Goal: Task Accomplishment & Management: Use online tool/utility

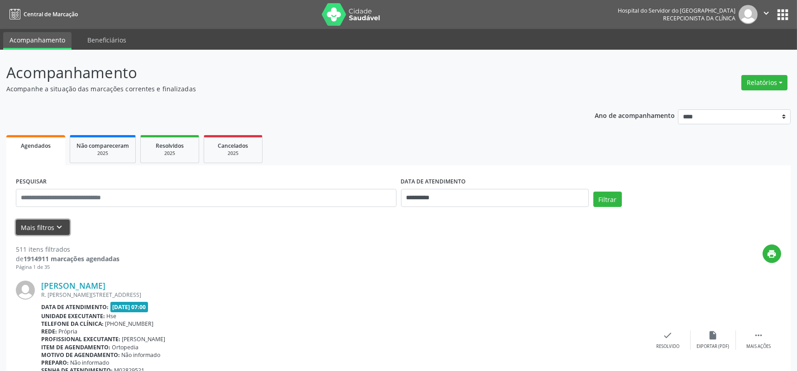
click at [46, 227] on button "Mais filtros keyboard_arrow_down" at bounding box center [43, 228] width 54 height 16
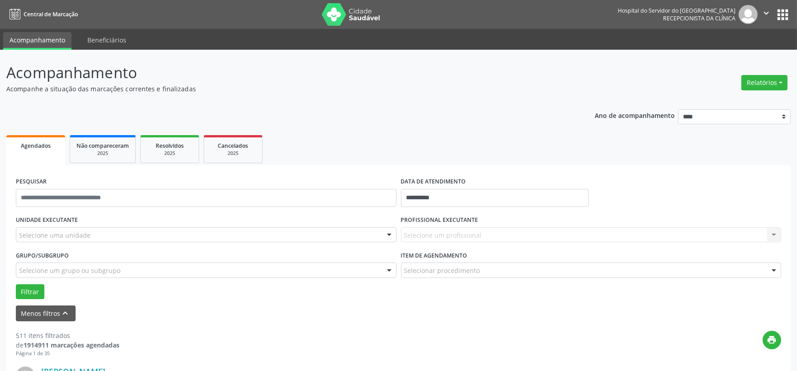
click at [57, 229] on div "Selecione uma unidade" at bounding box center [206, 235] width 380 height 15
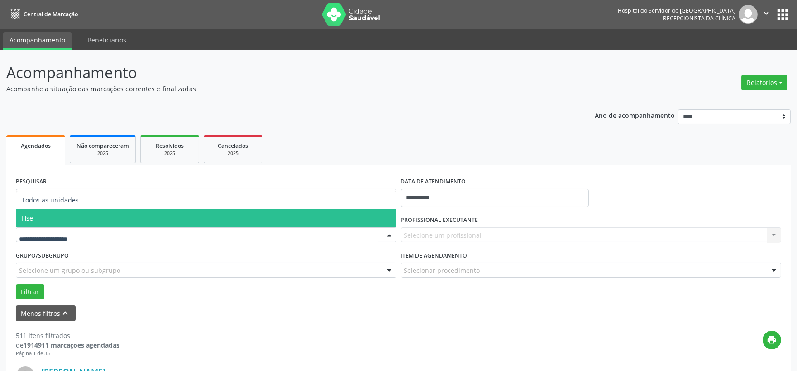
click at [63, 220] on span "Hse" at bounding box center [206, 218] width 380 height 18
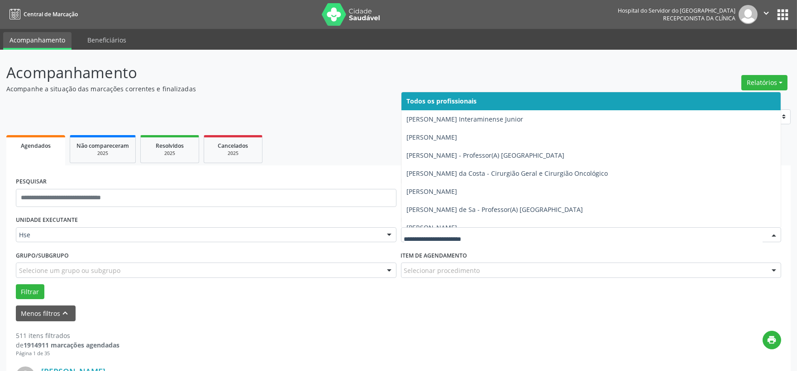
drag, startPoint x: 432, startPoint y: 233, endPoint x: 437, endPoint y: 233, distance: 4.5
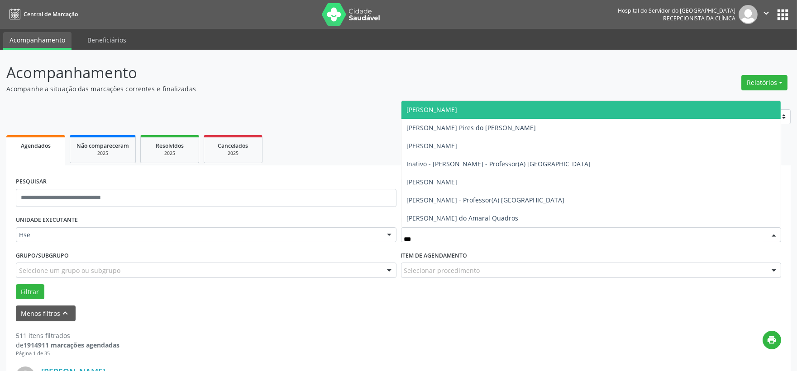
type input "****"
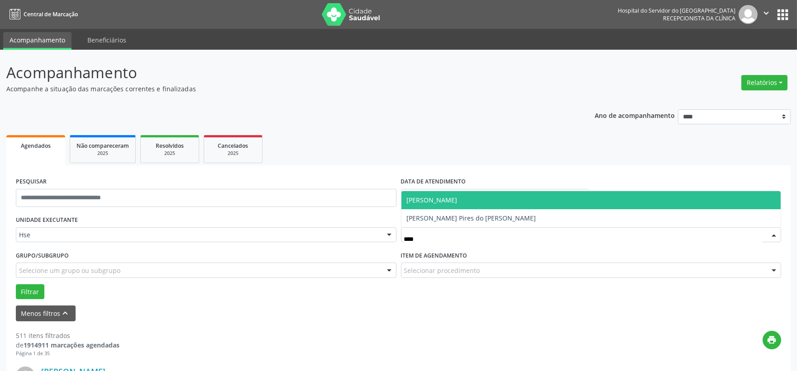
click at [441, 204] on span "[PERSON_NAME]" at bounding box center [432, 200] width 51 height 9
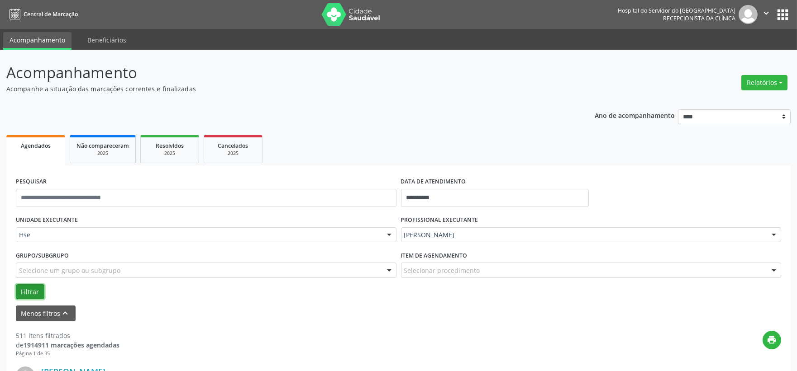
click at [26, 295] on button "Filtrar" at bounding box center [30, 292] width 28 height 15
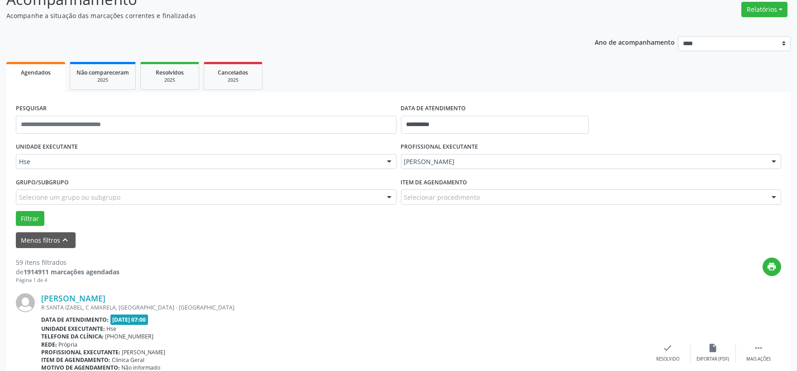
scroll to position [123, 0]
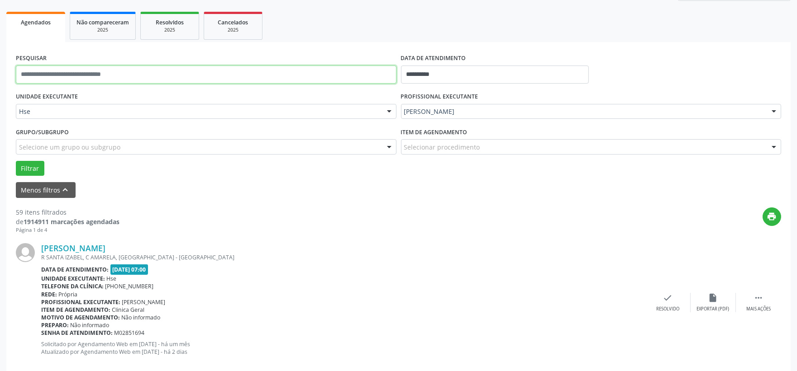
click at [136, 78] on input "text" at bounding box center [206, 75] width 380 height 18
click at [16, 161] on button "Filtrar" at bounding box center [30, 168] width 28 height 15
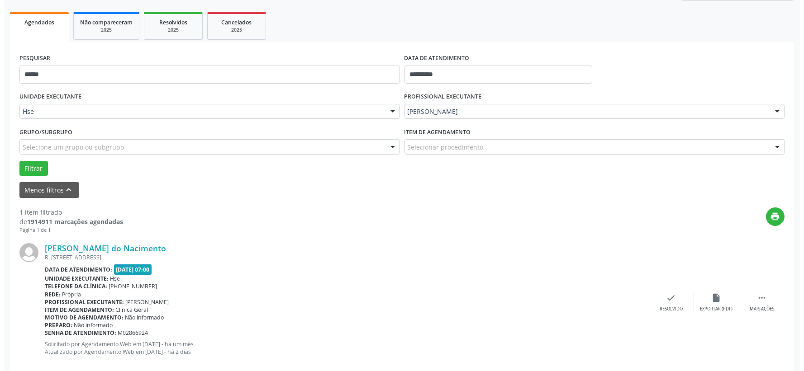
scroll to position [139, 0]
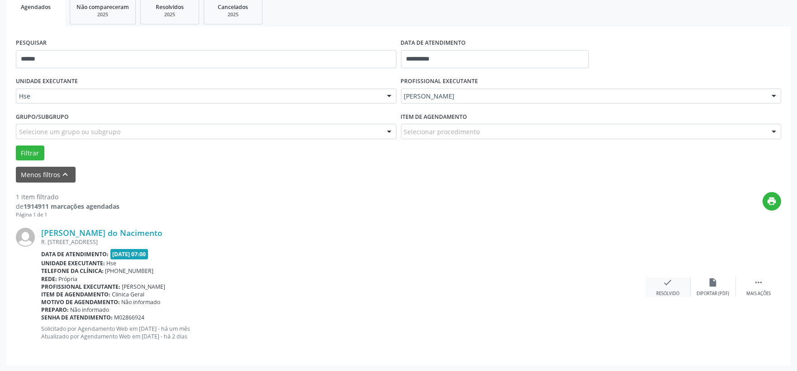
click at [663, 284] on icon "check" at bounding box center [668, 283] width 10 height 10
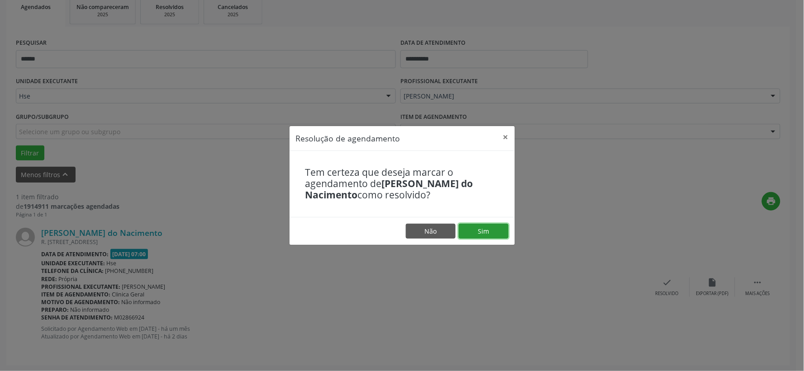
click at [469, 228] on button "Sim" at bounding box center [484, 231] width 50 height 15
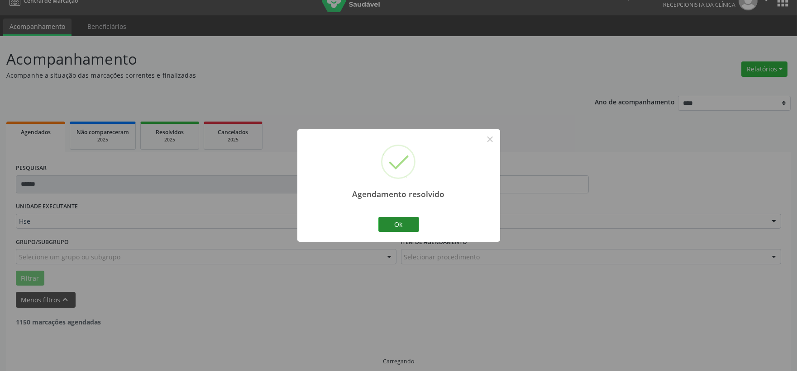
scroll to position [23, 0]
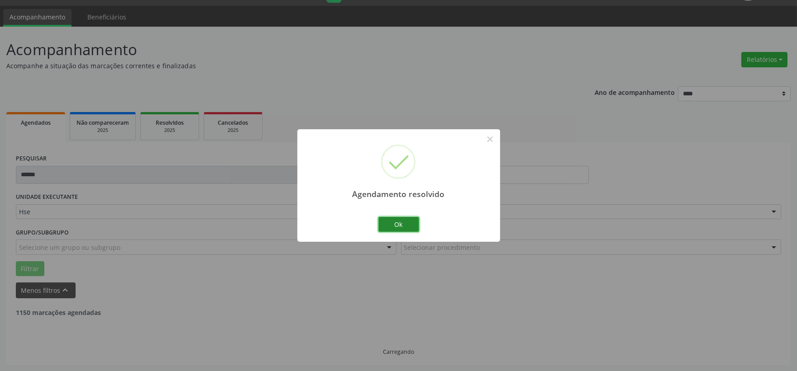
click at [397, 222] on button "Ok" at bounding box center [398, 224] width 41 height 15
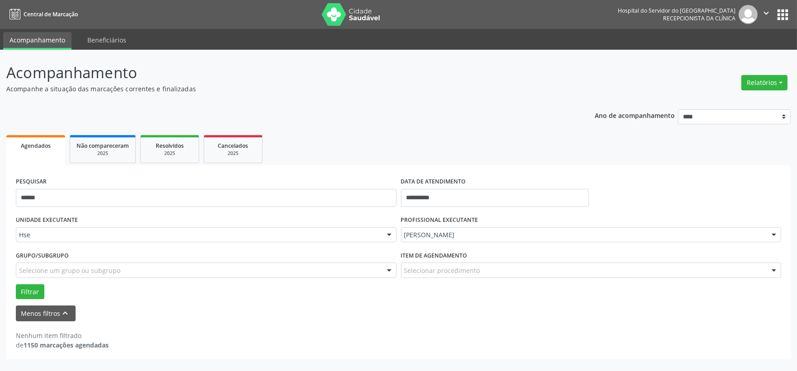
scroll to position [0, 0]
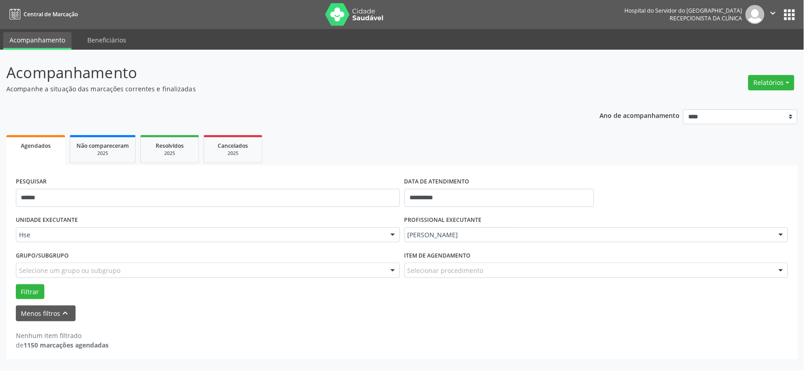
click at [259, 184] on div "PESQUISAR ******" at bounding box center [208, 194] width 389 height 38
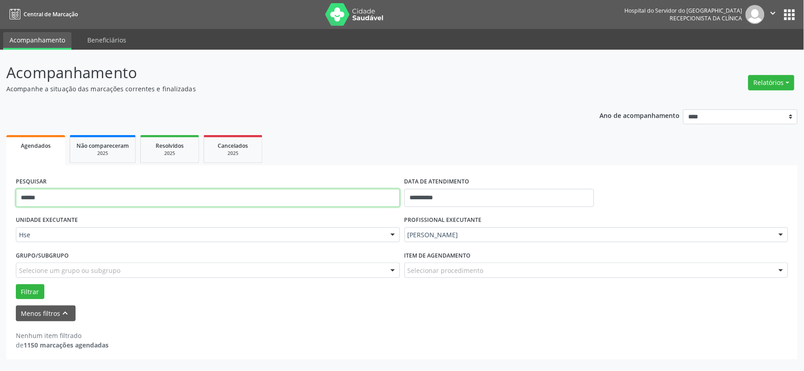
click at [263, 204] on input "******" at bounding box center [208, 198] width 384 height 18
click at [264, 203] on input "******" at bounding box center [208, 198] width 384 height 18
click at [16, 285] on button "Filtrar" at bounding box center [30, 292] width 28 height 15
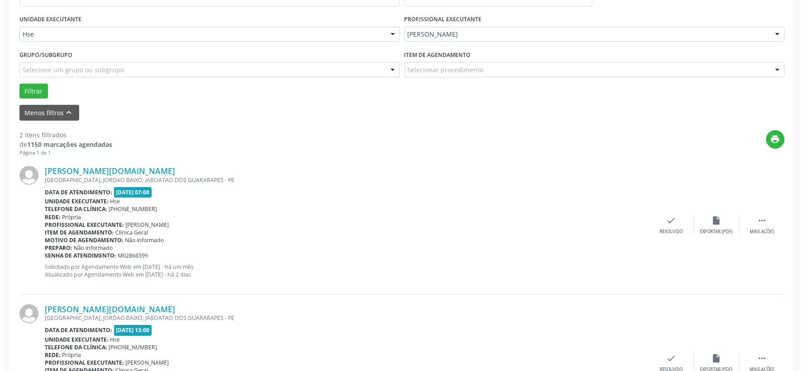
scroll to position [277, 0]
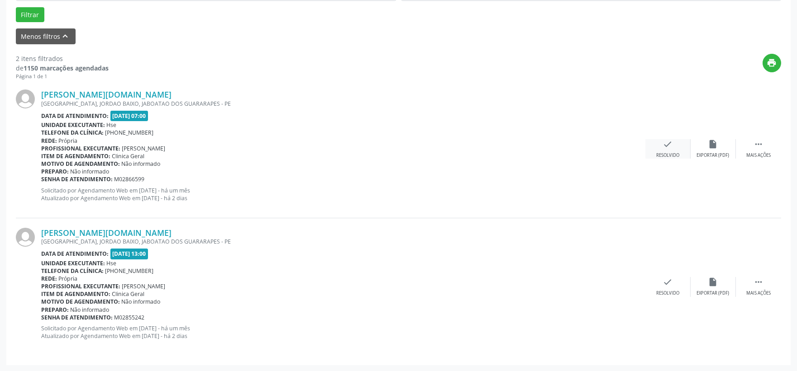
click at [655, 148] on div "check Resolvido" at bounding box center [667, 148] width 45 height 19
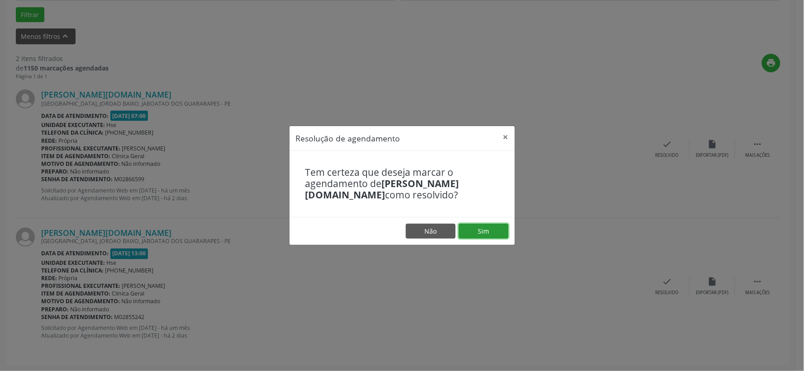
click at [486, 230] on button "Sim" at bounding box center [484, 231] width 50 height 15
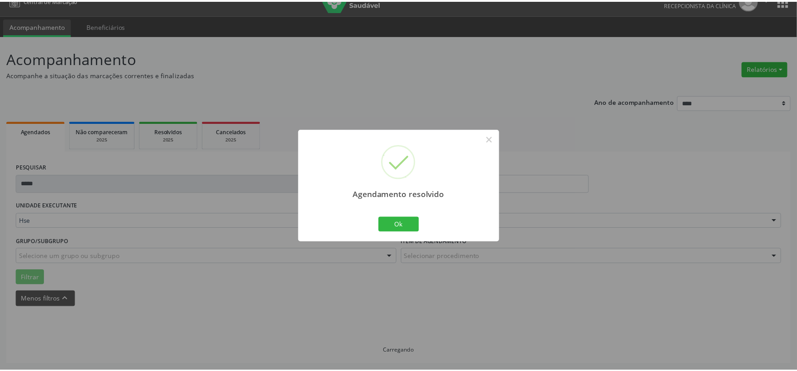
scroll to position [14, 0]
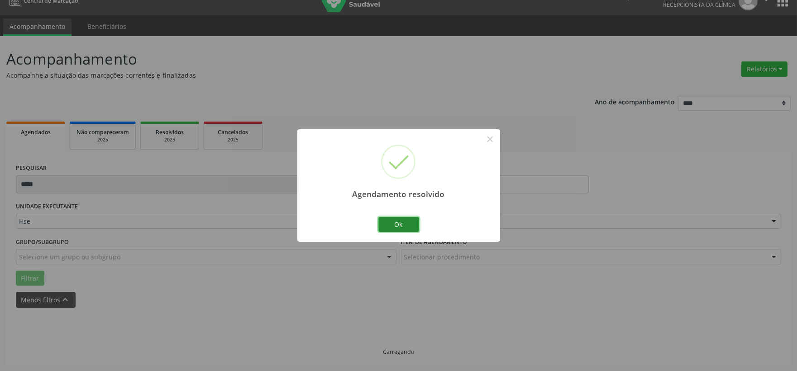
click at [412, 226] on button "Ok" at bounding box center [398, 224] width 41 height 15
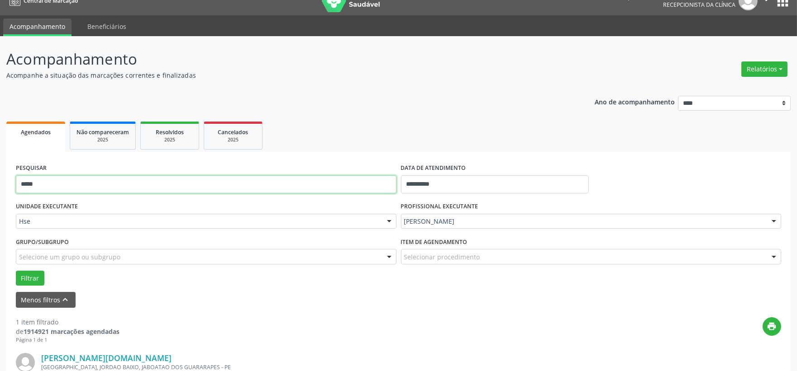
click at [282, 189] on input "*****" at bounding box center [206, 185] width 380 height 18
click at [16, 271] on button "Filtrar" at bounding box center [30, 278] width 28 height 15
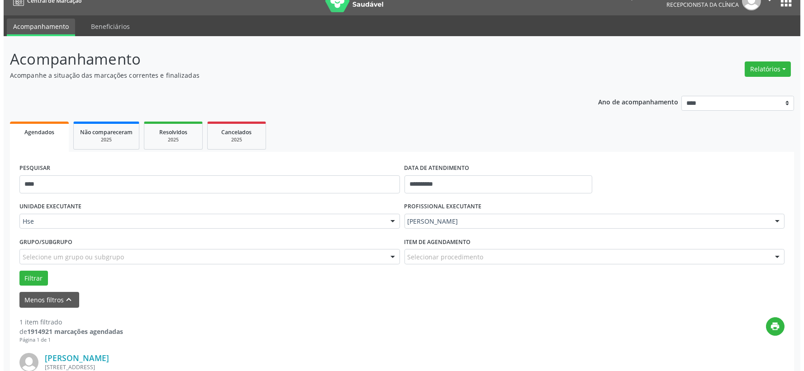
scroll to position [139, 0]
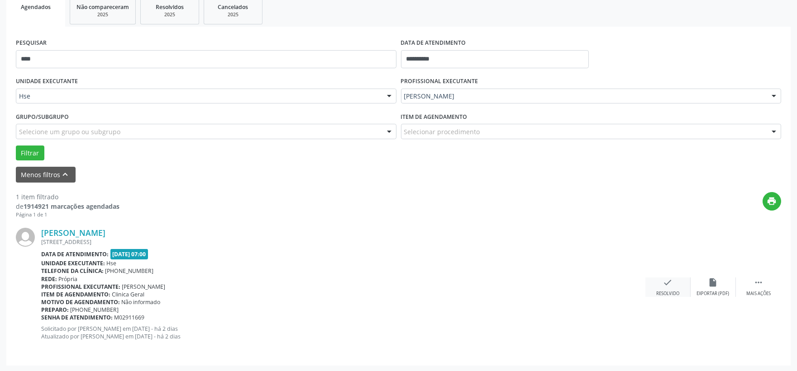
click at [663, 285] on icon "check" at bounding box center [668, 283] width 10 height 10
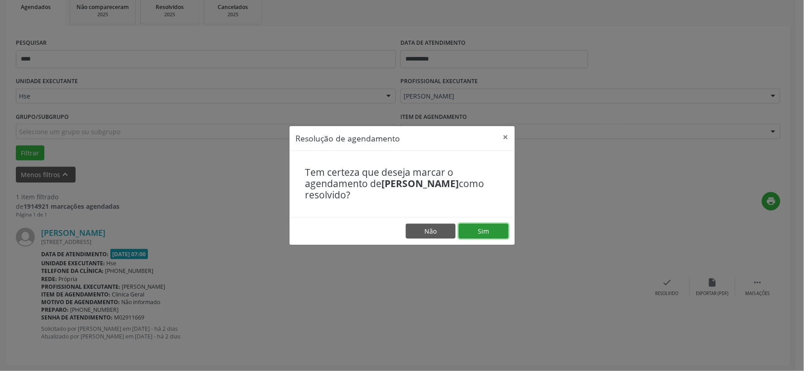
click at [490, 227] on button "Sim" at bounding box center [484, 231] width 50 height 15
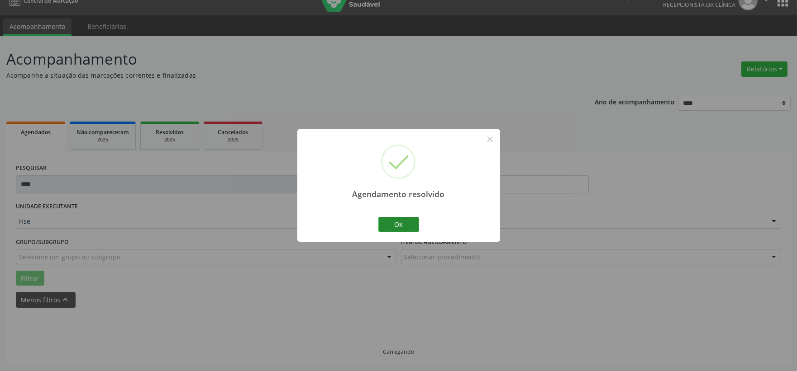
scroll to position [0, 0]
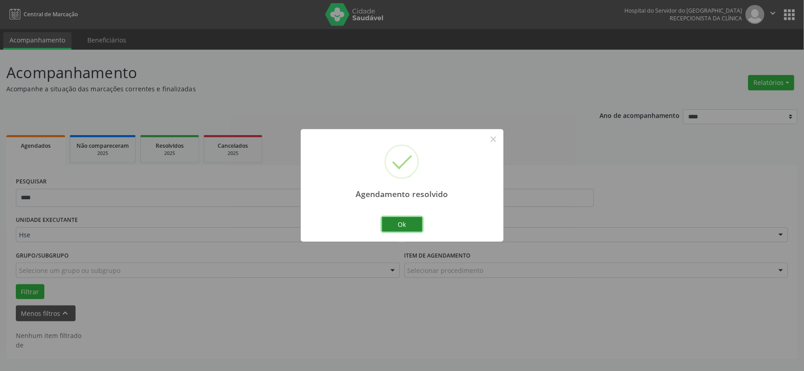
click at [408, 227] on button "Ok" at bounding box center [402, 224] width 41 height 15
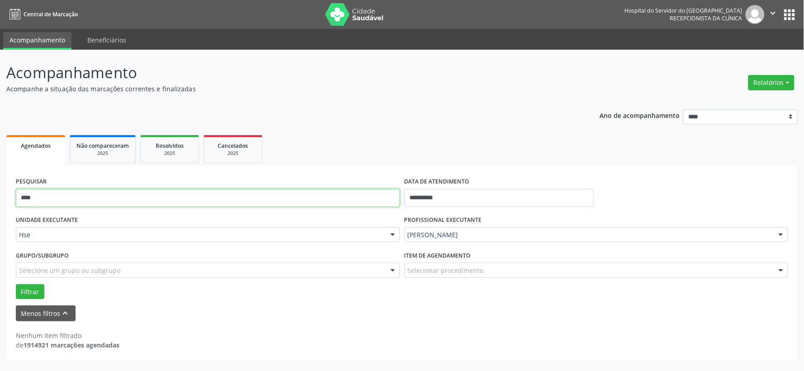
click at [394, 201] on input "****" at bounding box center [208, 198] width 384 height 18
click at [16, 285] on button "Filtrar" at bounding box center [30, 292] width 28 height 15
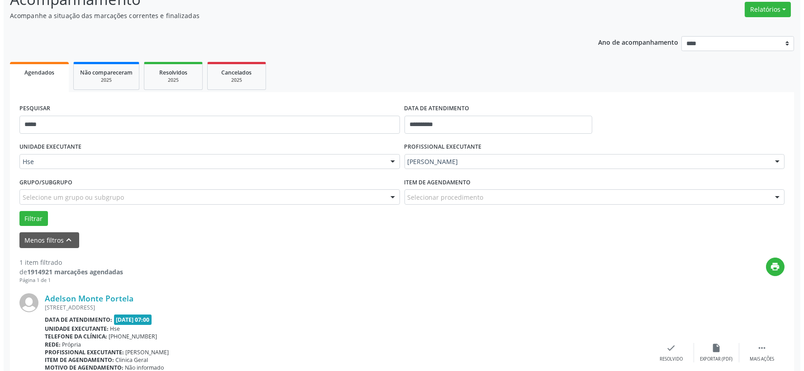
scroll to position [139, 0]
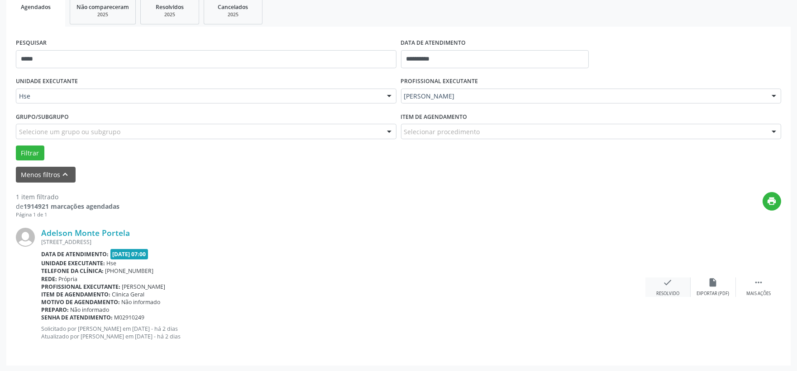
click at [662, 281] on div "check Resolvido" at bounding box center [667, 287] width 45 height 19
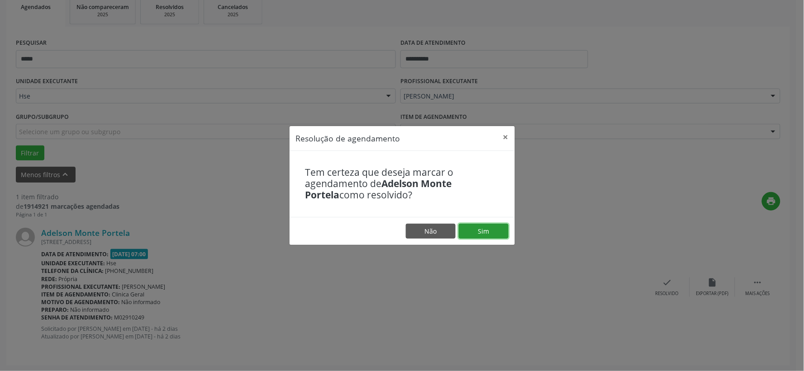
click at [475, 233] on button "Sim" at bounding box center [484, 231] width 50 height 15
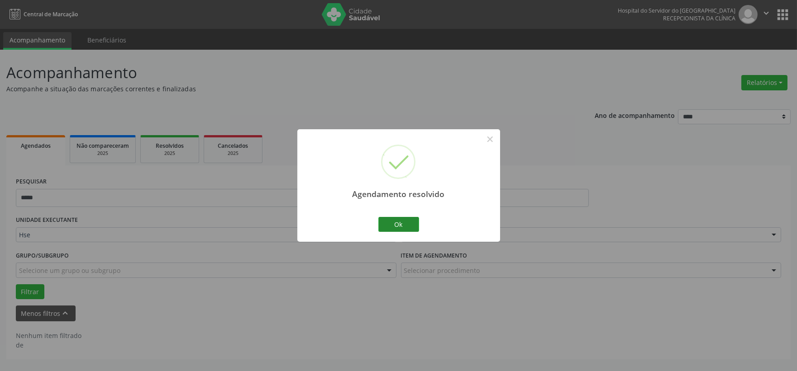
scroll to position [0, 0]
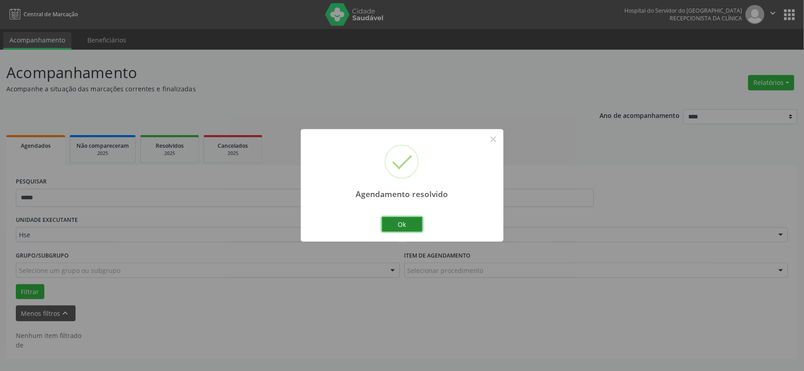
click at [391, 221] on button "Ok" at bounding box center [402, 224] width 41 height 15
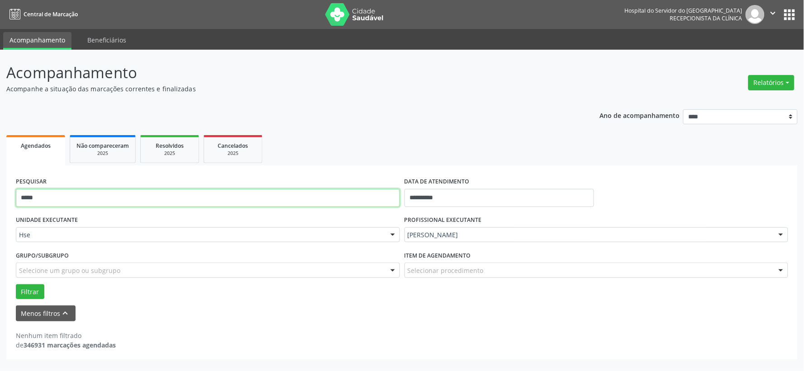
click at [334, 200] on input "*****" at bounding box center [208, 198] width 384 height 18
click at [16, 285] on button "Filtrar" at bounding box center [30, 292] width 28 height 15
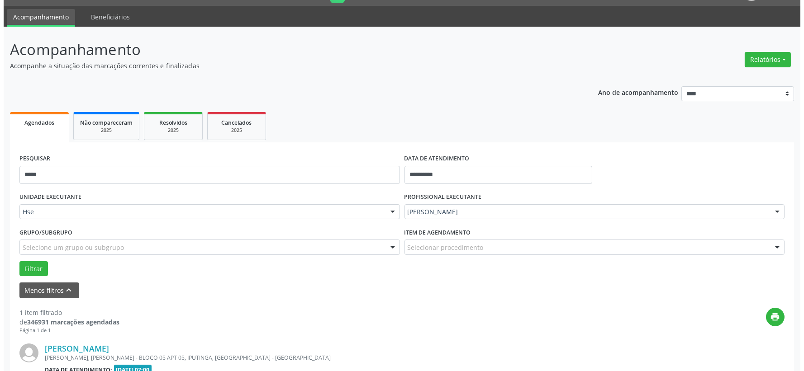
scroll to position [139, 0]
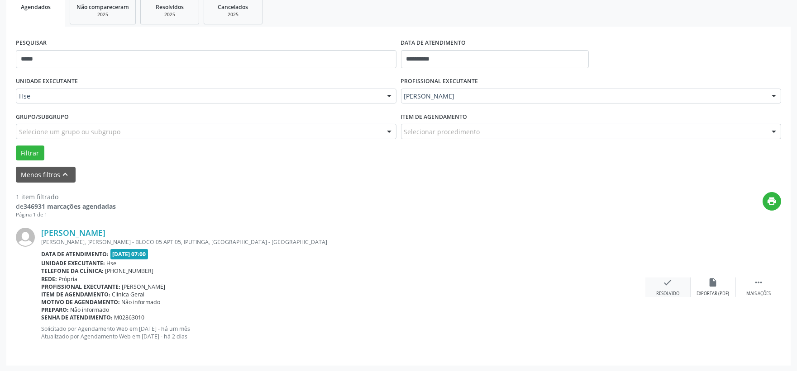
click at [672, 289] on div "check Resolvido" at bounding box center [667, 287] width 45 height 19
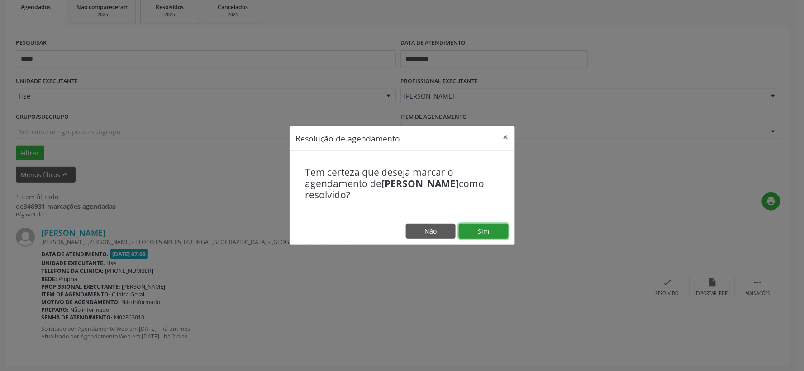
click at [482, 228] on button "Sim" at bounding box center [484, 231] width 50 height 15
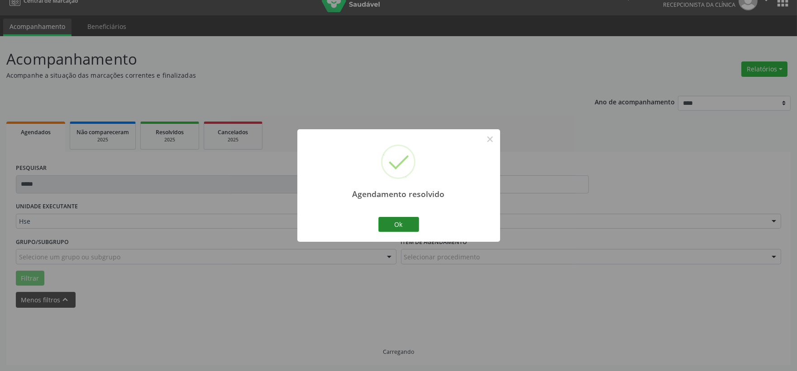
scroll to position [23, 0]
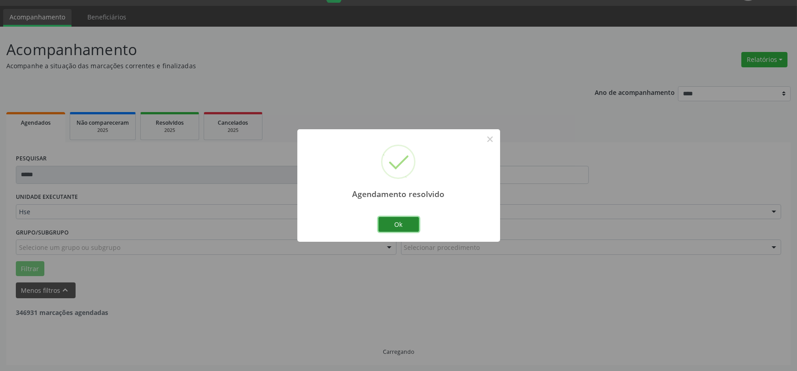
click at [388, 223] on button "Ok" at bounding box center [398, 224] width 41 height 15
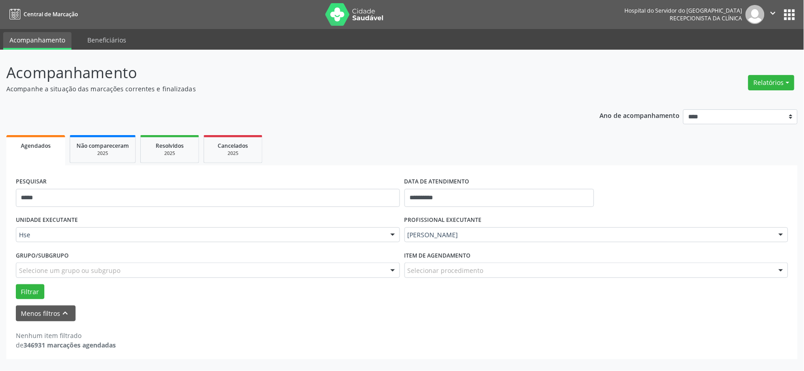
click at [326, 184] on div "PESQUISAR *****" at bounding box center [208, 194] width 389 height 38
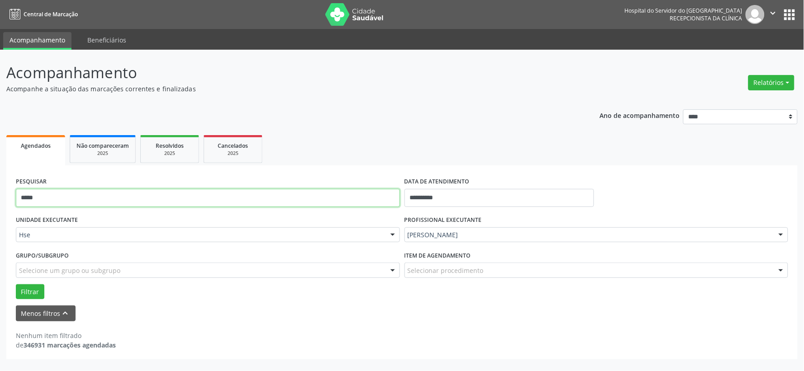
click at [325, 190] on input "*****" at bounding box center [208, 198] width 384 height 18
click at [16, 285] on button "Filtrar" at bounding box center [30, 292] width 28 height 15
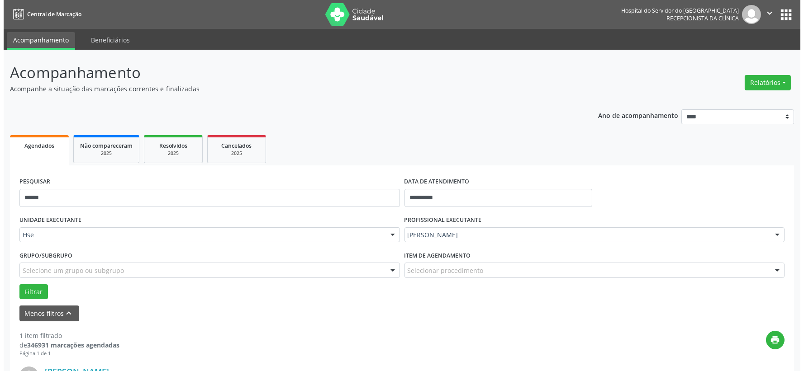
scroll to position [139, 0]
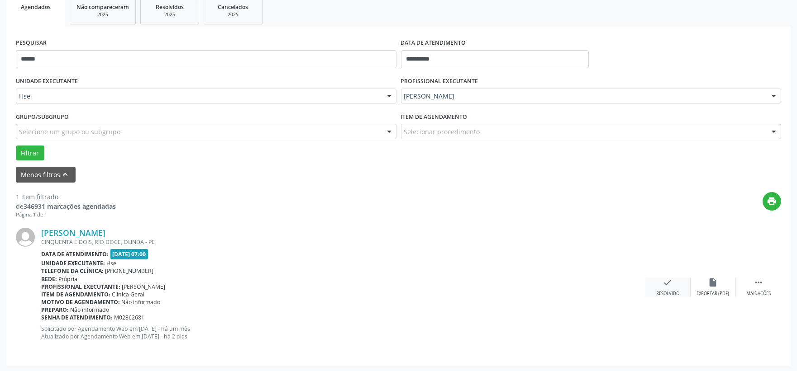
click at [667, 280] on icon "check" at bounding box center [668, 283] width 10 height 10
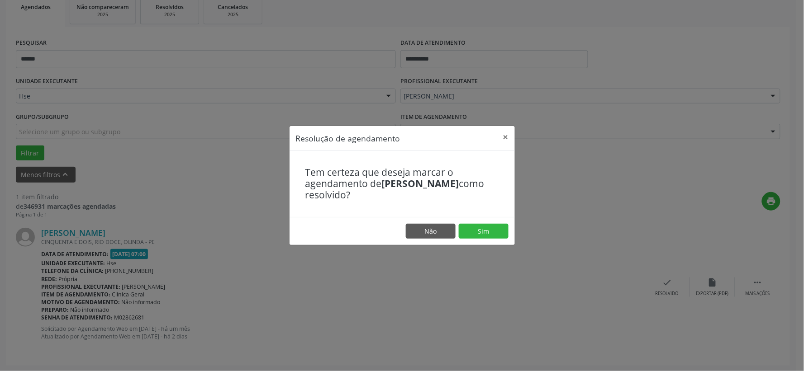
click at [510, 228] on footer "Não Sim" at bounding box center [401, 231] width 225 height 28
click at [493, 232] on button "Sim" at bounding box center [484, 231] width 50 height 15
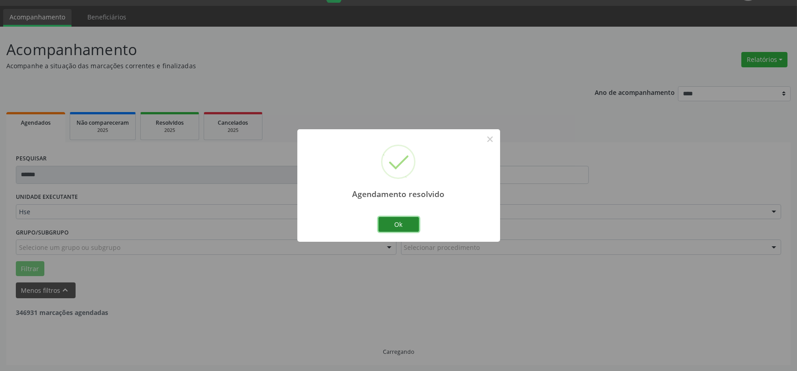
scroll to position [0, 0]
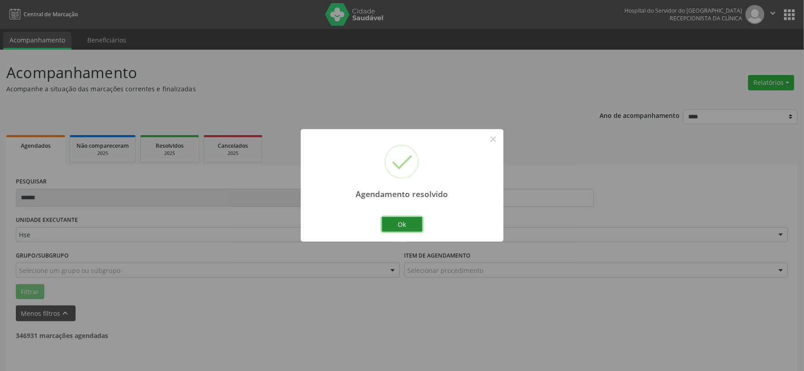
click at [405, 223] on button "Ok" at bounding box center [402, 224] width 41 height 15
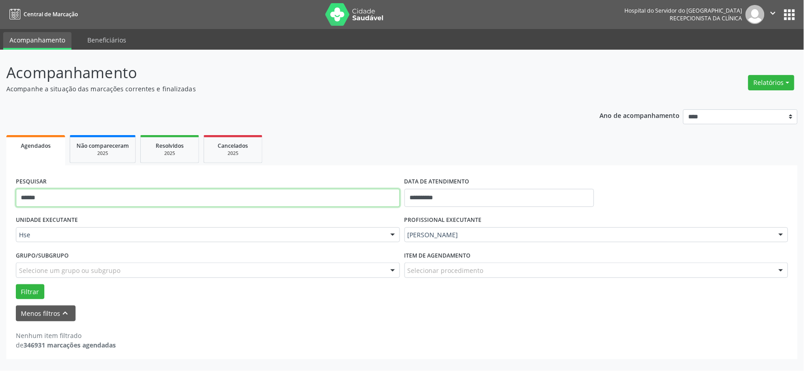
click at [157, 206] on input "******" at bounding box center [208, 198] width 384 height 18
click at [156, 206] on input "******" at bounding box center [208, 198] width 384 height 18
type input "*"
click at [16, 285] on button "Filtrar" at bounding box center [30, 292] width 28 height 15
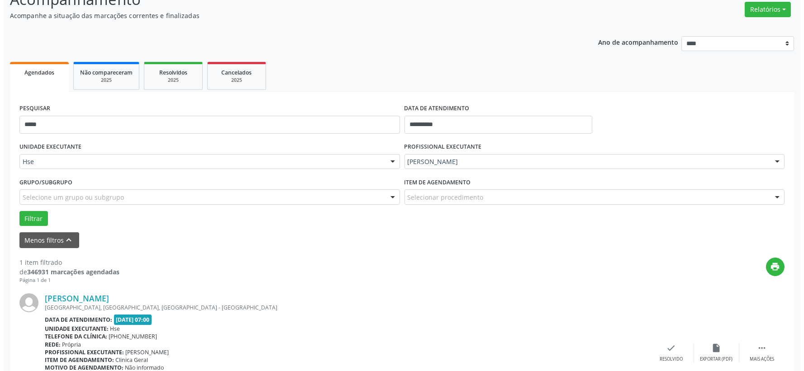
scroll to position [139, 0]
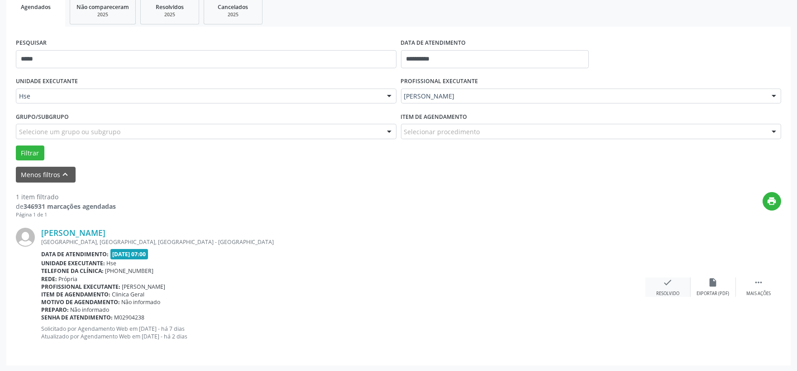
click at [657, 282] on div "check Resolvido" at bounding box center [667, 287] width 45 height 19
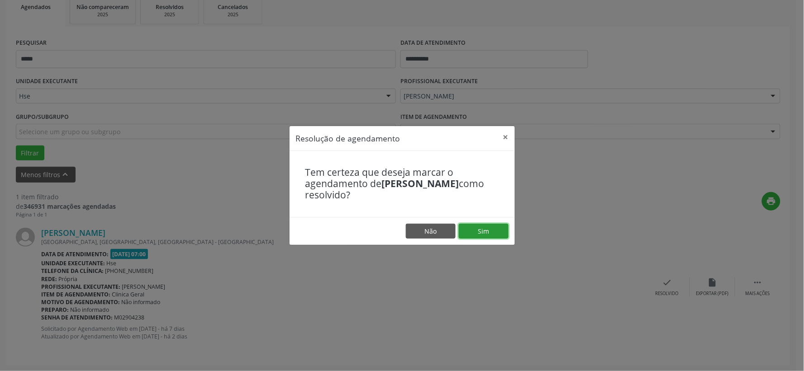
click at [481, 230] on button "Sim" at bounding box center [484, 231] width 50 height 15
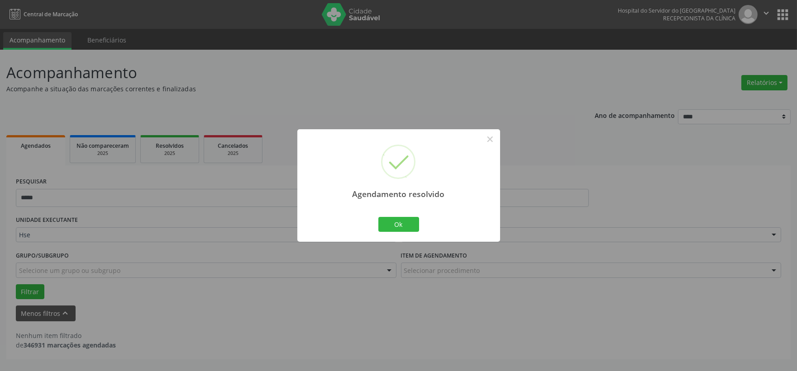
scroll to position [0, 0]
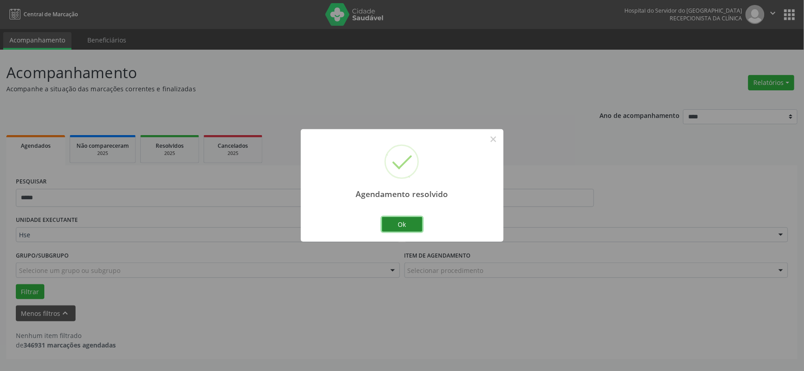
click at [408, 219] on button "Ok" at bounding box center [402, 224] width 41 height 15
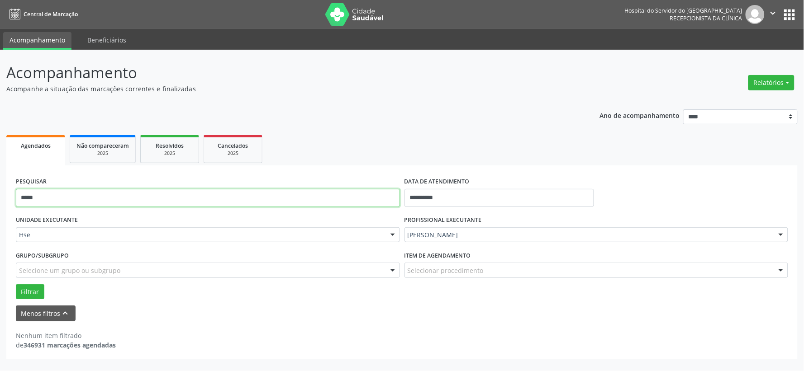
click at [300, 192] on input "*****" at bounding box center [208, 198] width 384 height 18
click at [16, 285] on button "Filtrar" at bounding box center [30, 292] width 28 height 15
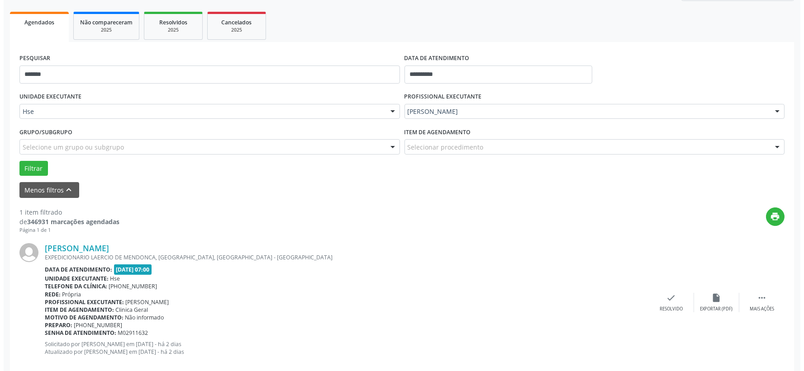
scroll to position [139, 0]
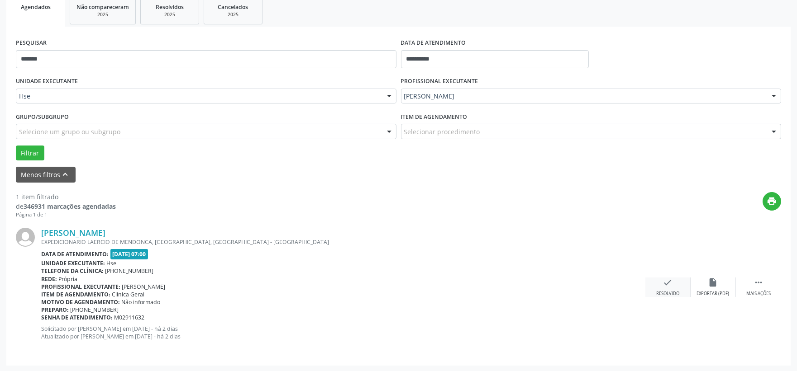
click at [658, 282] on div "check Resolvido" at bounding box center [667, 287] width 45 height 19
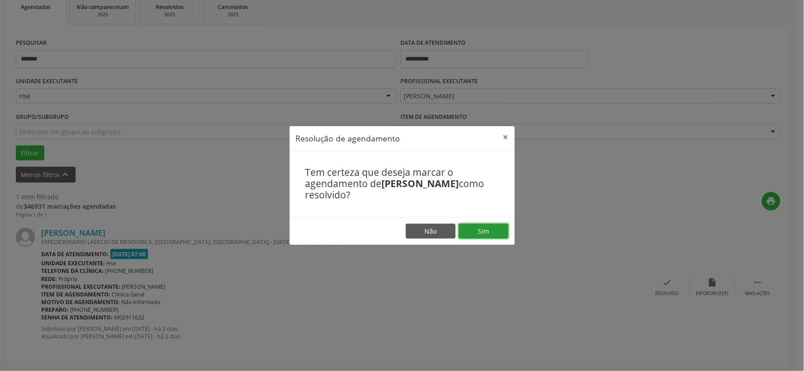
click at [494, 235] on button "Sim" at bounding box center [484, 231] width 50 height 15
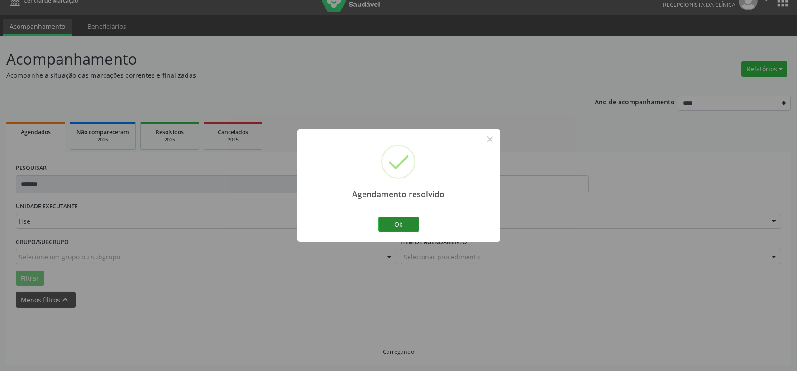
scroll to position [23, 0]
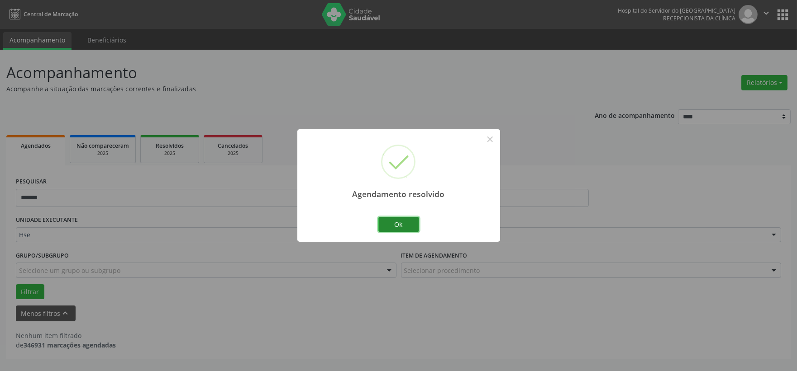
click at [413, 224] on button "Ok" at bounding box center [398, 224] width 41 height 15
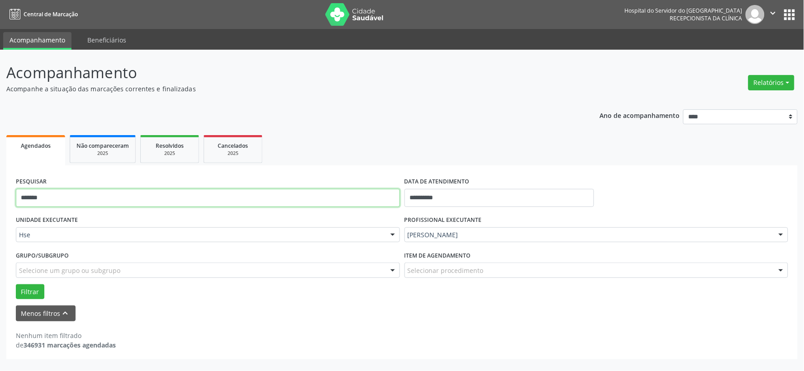
click at [297, 202] on input "*******" at bounding box center [208, 198] width 384 height 18
click at [16, 285] on button "Filtrar" at bounding box center [30, 292] width 28 height 15
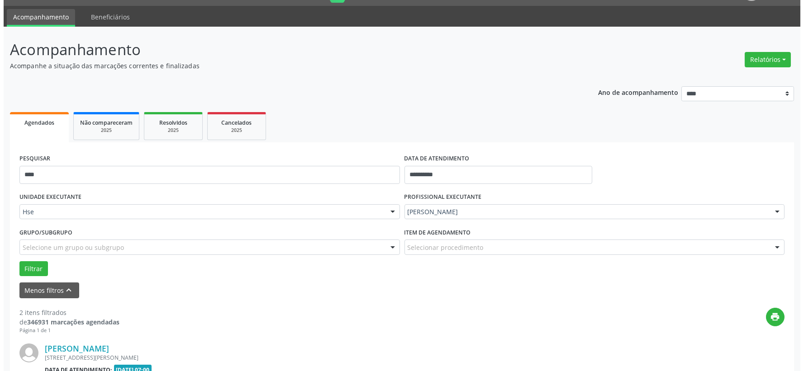
scroll to position [224, 0]
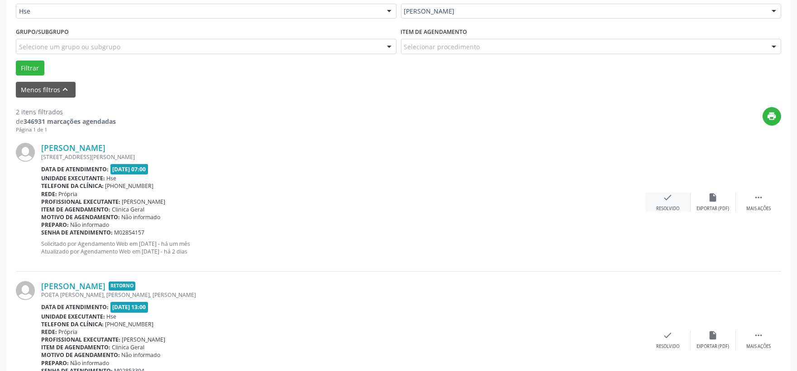
click at [663, 204] on div "check Resolvido" at bounding box center [667, 202] width 45 height 19
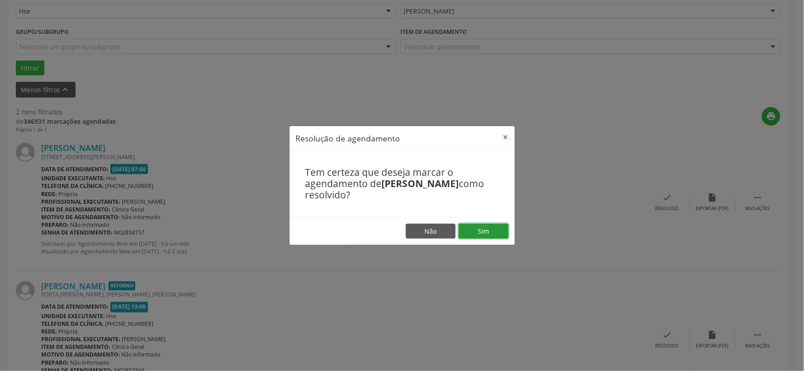
click at [472, 232] on button "Sim" at bounding box center [484, 231] width 50 height 15
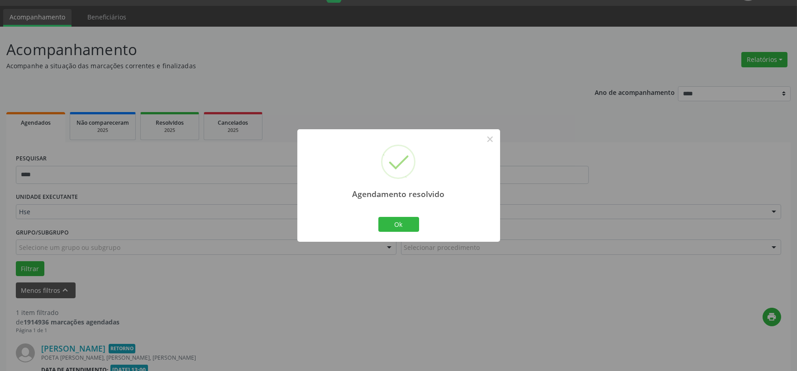
scroll to position [139, 0]
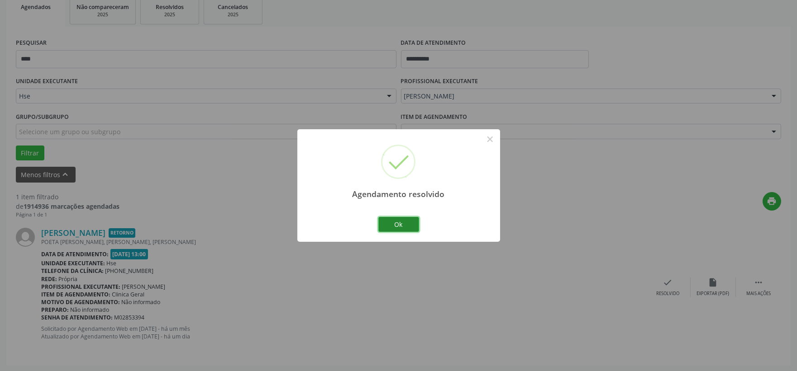
click at [403, 219] on button "Ok" at bounding box center [398, 224] width 41 height 15
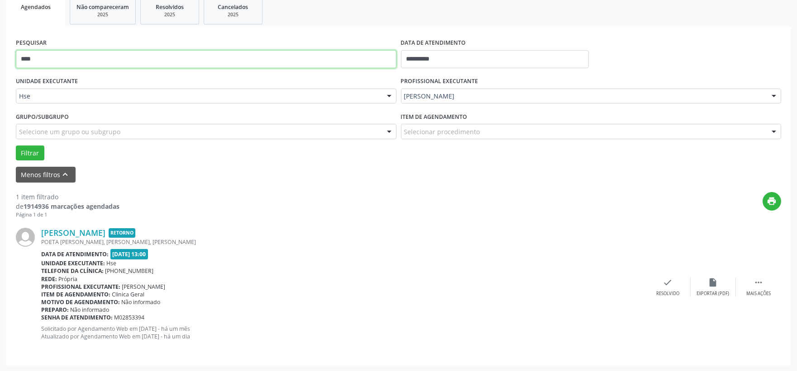
click at [210, 53] on input "****" at bounding box center [206, 59] width 380 height 18
click at [16, 146] on button "Filtrar" at bounding box center [30, 153] width 28 height 15
click at [655, 288] on div "check Resolvido" at bounding box center [667, 287] width 45 height 19
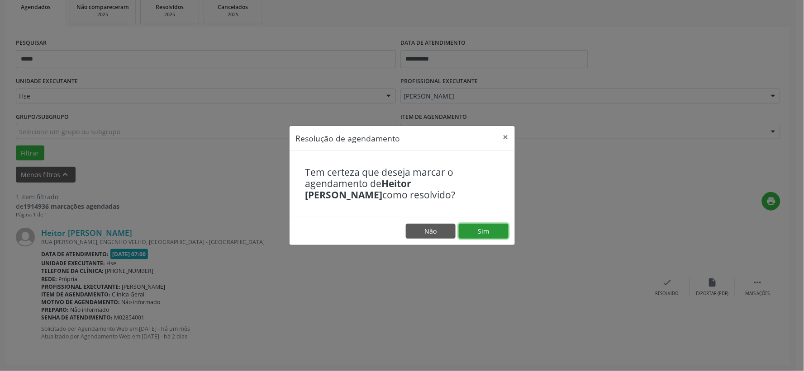
click at [480, 227] on button "Sim" at bounding box center [484, 231] width 50 height 15
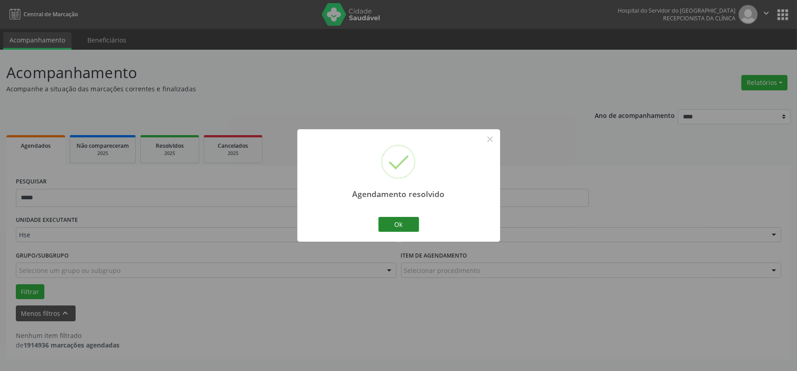
scroll to position [0, 0]
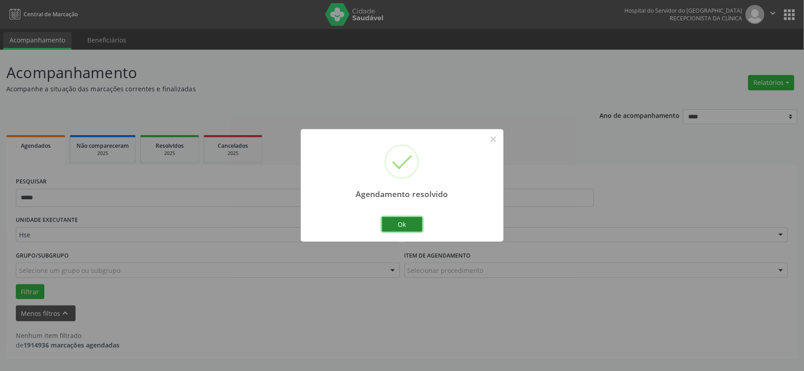
click at [419, 224] on button "Ok" at bounding box center [402, 224] width 41 height 15
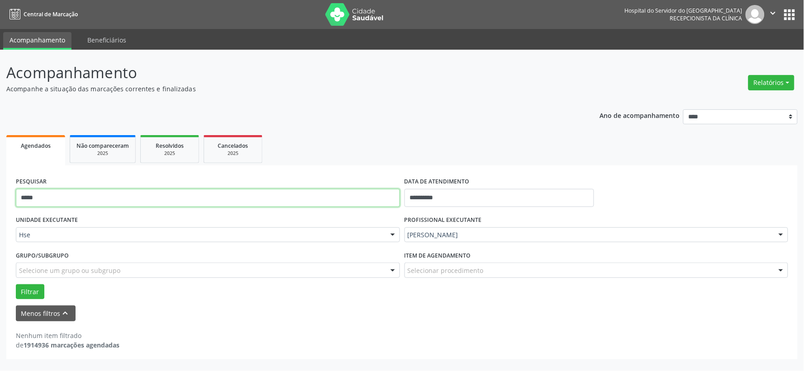
click at [367, 200] on input "*****" at bounding box center [208, 198] width 384 height 18
click at [367, 199] on input "*****" at bounding box center [208, 198] width 384 height 18
click at [16, 285] on button "Filtrar" at bounding box center [30, 292] width 28 height 15
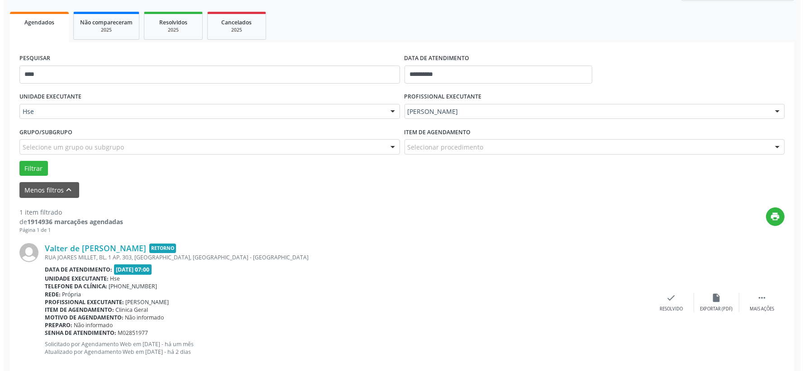
scroll to position [139, 0]
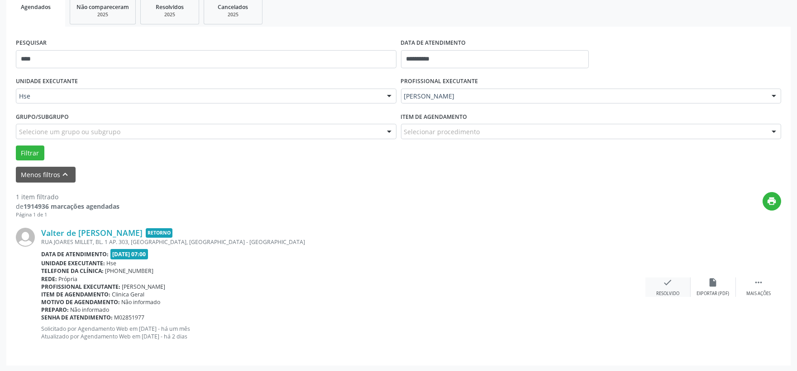
click at [661, 283] on div "check Resolvido" at bounding box center [667, 287] width 45 height 19
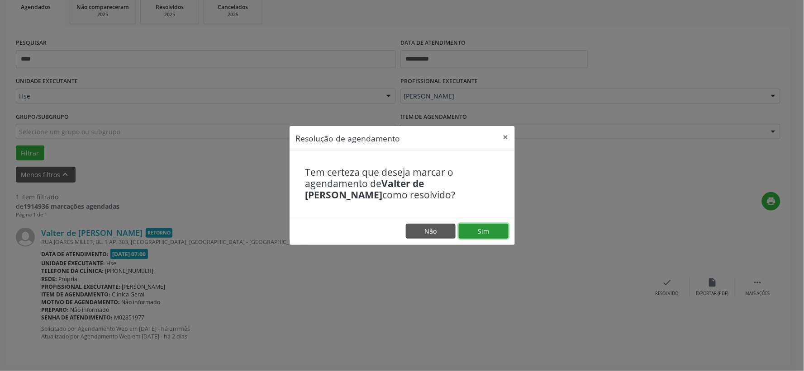
click at [484, 233] on button "Sim" at bounding box center [484, 231] width 50 height 15
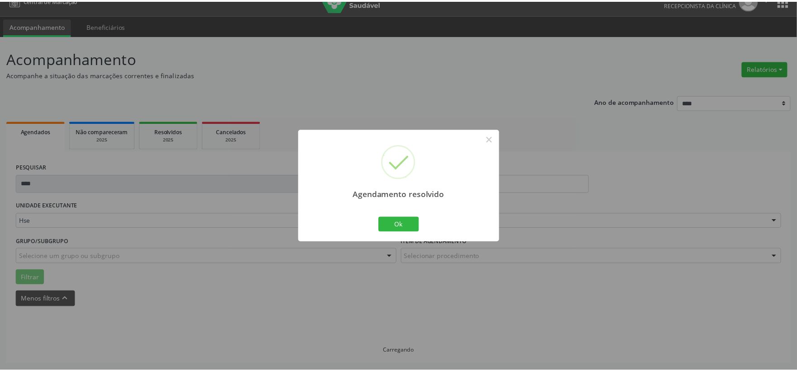
scroll to position [14, 0]
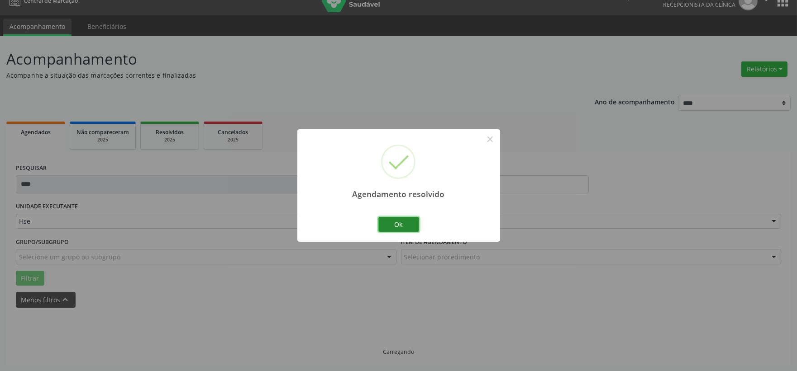
click at [394, 222] on button "Ok" at bounding box center [398, 224] width 41 height 15
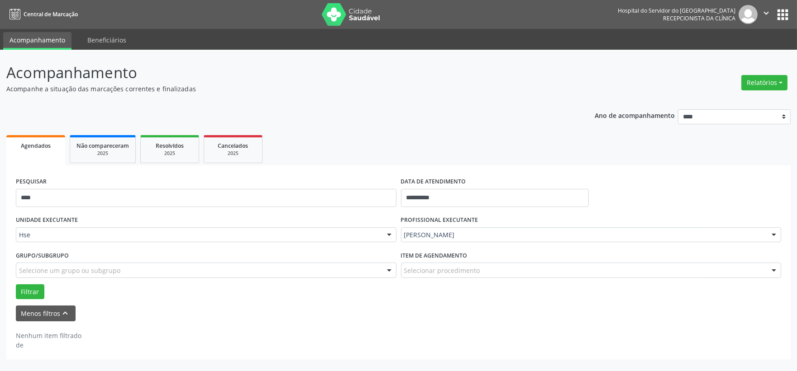
scroll to position [0, 0]
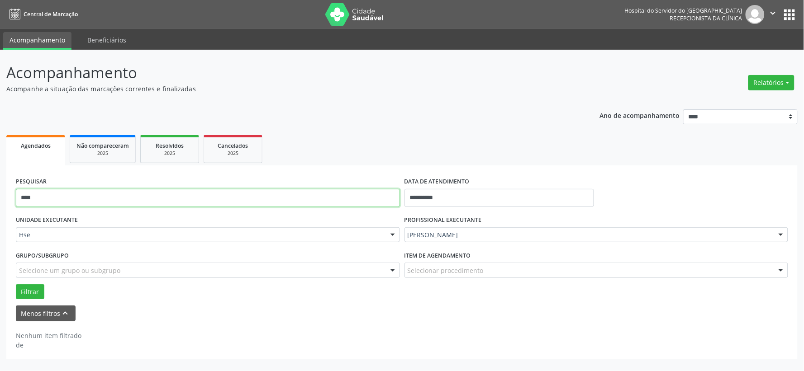
click at [267, 189] on input "****" at bounding box center [208, 198] width 384 height 18
click at [16, 285] on button "Filtrar" at bounding box center [30, 292] width 28 height 15
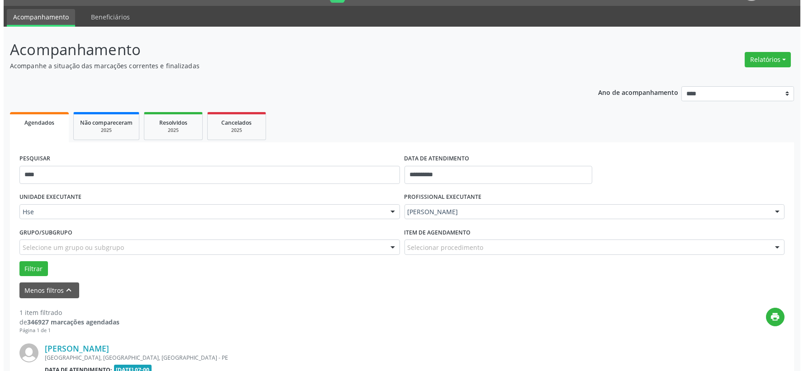
scroll to position [139, 0]
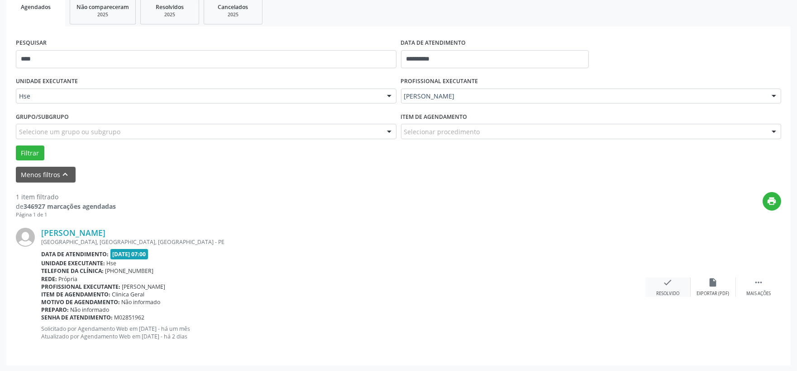
click at [661, 291] on div "Resolvido" at bounding box center [667, 294] width 23 height 6
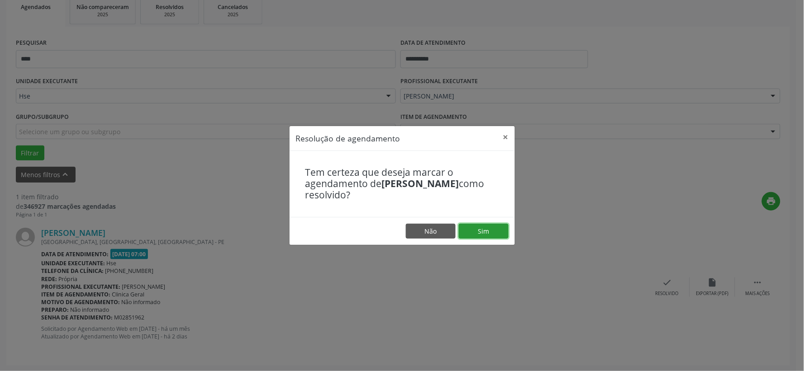
click at [482, 232] on button "Sim" at bounding box center [484, 231] width 50 height 15
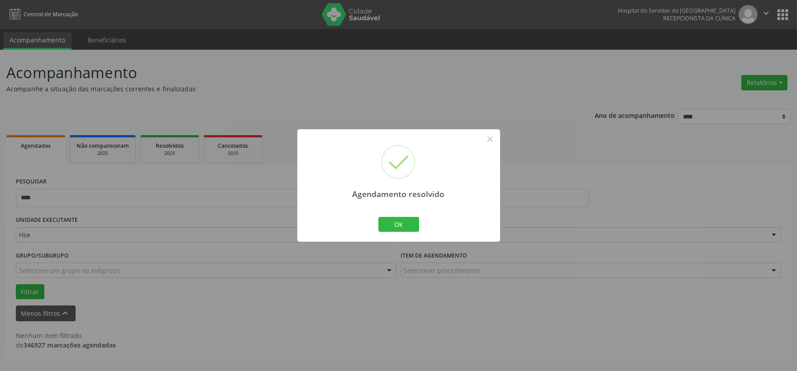
scroll to position [0, 0]
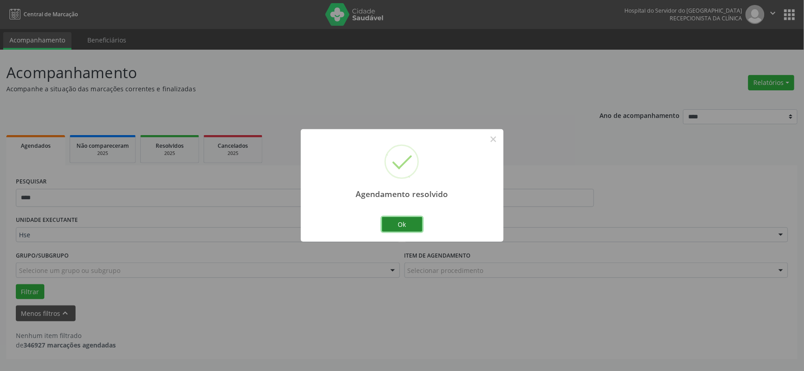
click at [404, 225] on button "Ok" at bounding box center [402, 224] width 41 height 15
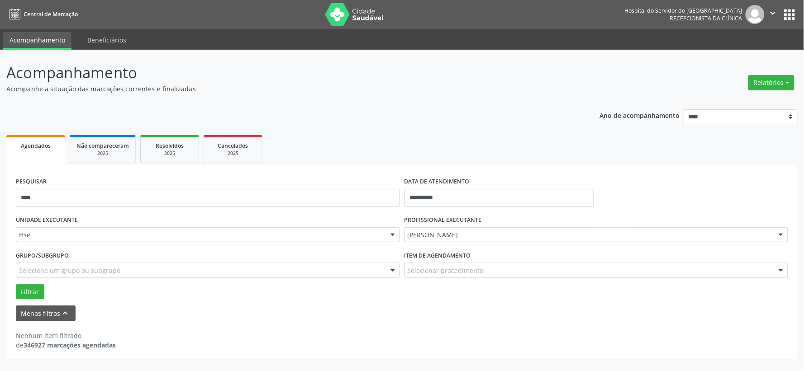
click at [321, 181] on div "PESQUISAR ****" at bounding box center [208, 194] width 389 height 38
click at [323, 182] on div "PESQUISAR ****" at bounding box center [208, 194] width 389 height 38
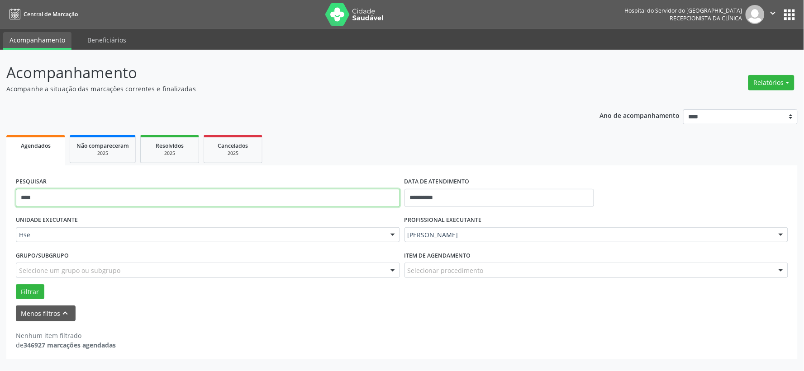
click at [329, 197] on input "****" at bounding box center [208, 198] width 384 height 18
click at [16, 285] on button "Filtrar" at bounding box center [30, 292] width 28 height 15
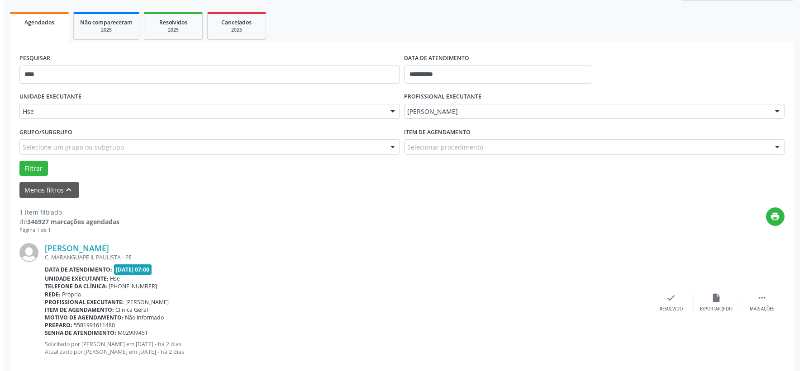
scroll to position [139, 0]
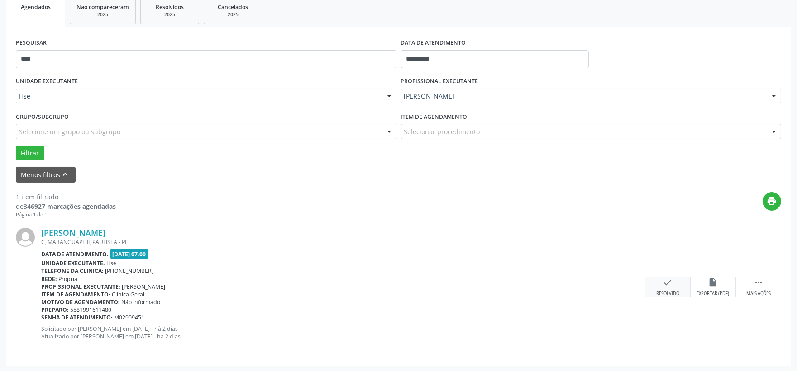
click at [667, 291] on div "Resolvido" at bounding box center [667, 294] width 23 height 6
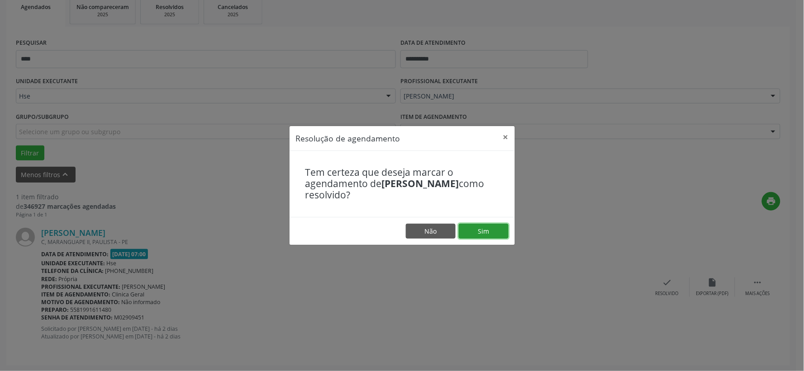
click at [481, 233] on button "Sim" at bounding box center [484, 231] width 50 height 15
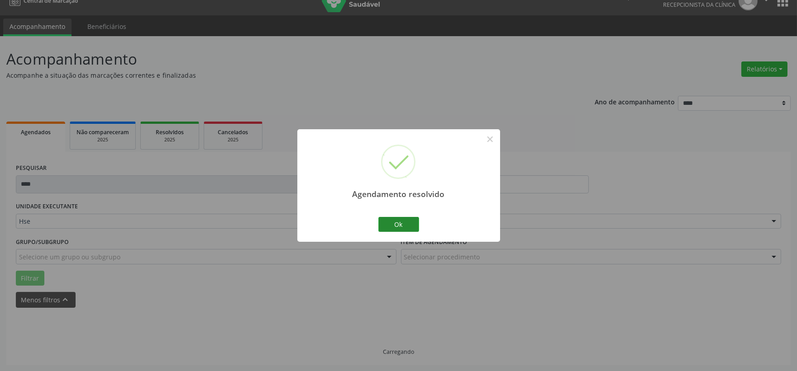
scroll to position [23, 0]
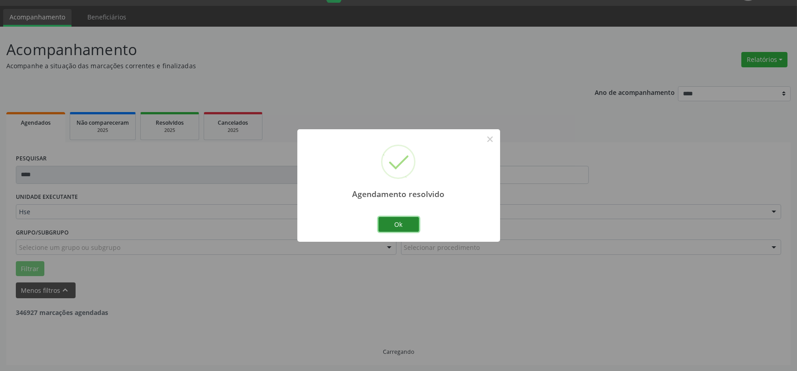
click at [406, 219] on button "Ok" at bounding box center [398, 224] width 41 height 15
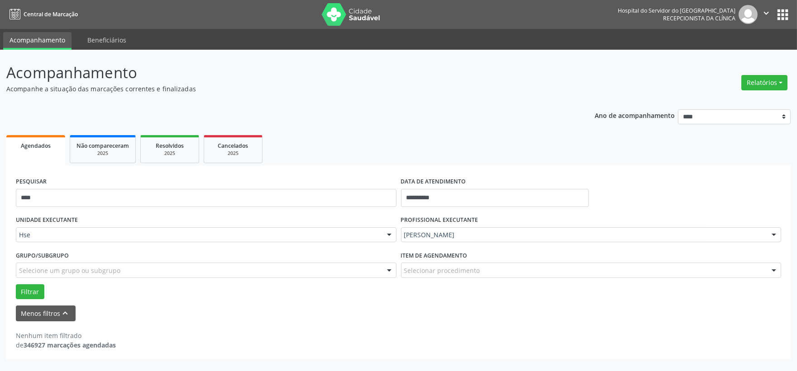
scroll to position [0, 0]
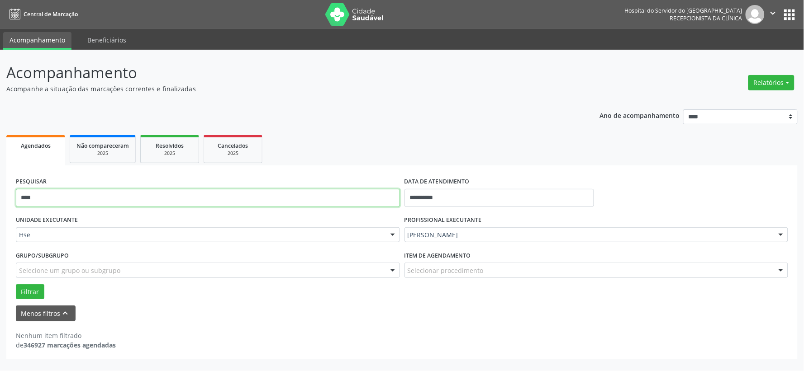
click at [295, 196] on input "****" at bounding box center [208, 198] width 384 height 18
click at [16, 285] on button "Filtrar" at bounding box center [30, 292] width 28 height 15
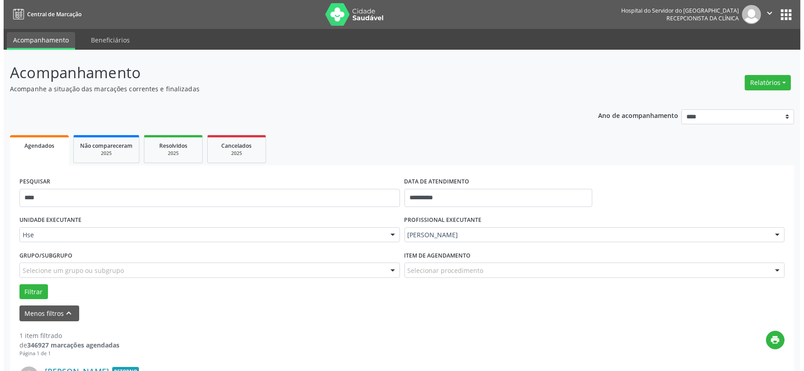
scroll to position [139, 0]
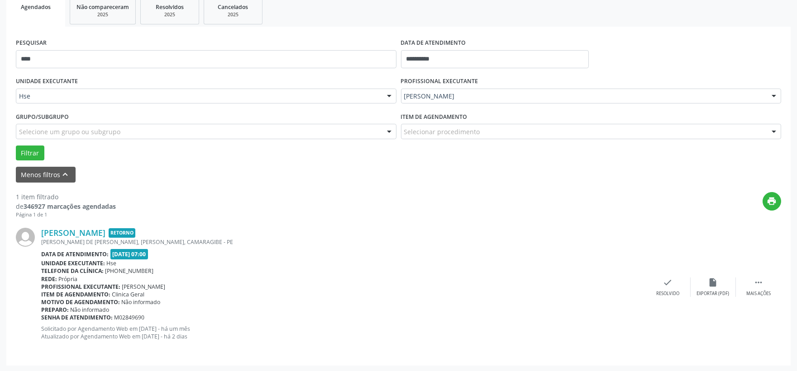
click at [652, 299] on div "[PERSON_NAME] Retorno [PERSON_NAME], [GEOGRAPHIC_DATA], CAMARAGIBE - PE Data de…" at bounding box center [398, 287] width 765 height 138
click at [658, 285] on div "check Resolvido" at bounding box center [667, 287] width 45 height 19
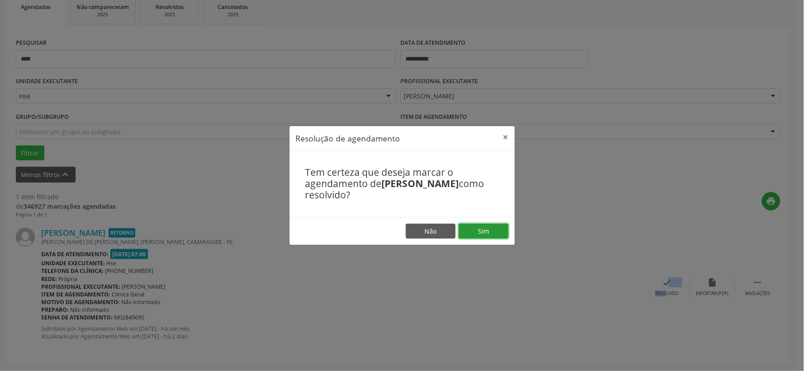
click at [480, 237] on button "Sim" at bounding box center [484, 231] width 50 height 15
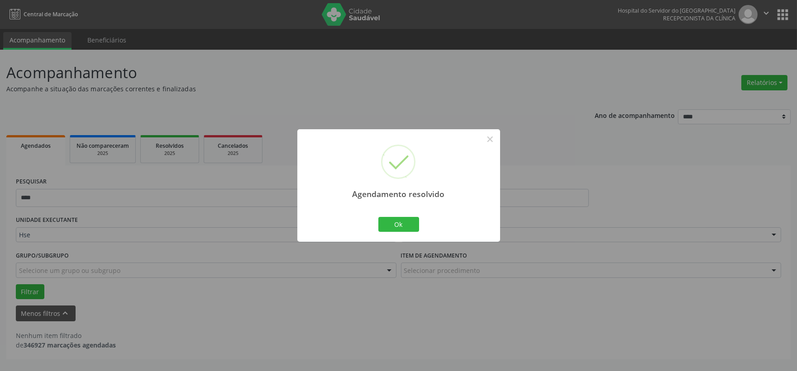
scroll to position [0, 0]
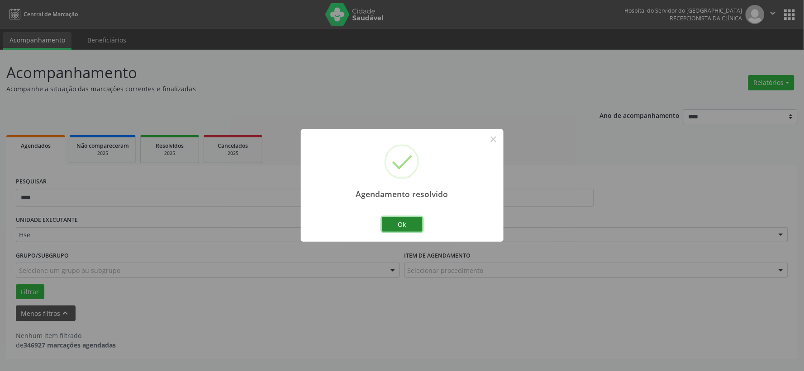
click at [404, 228] on button "Ok" at bounding box center [402, 224] width 41 height 15
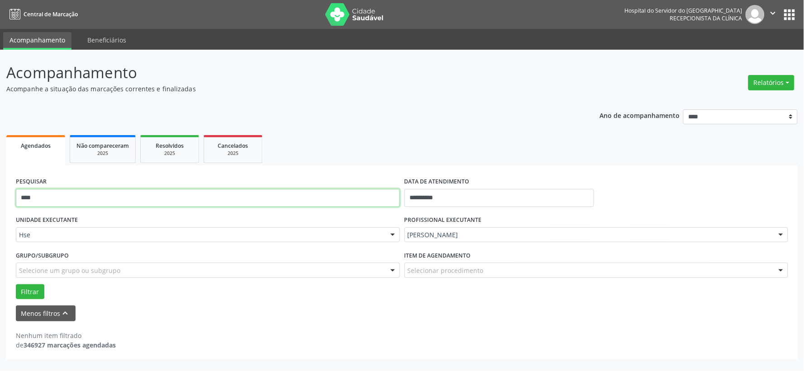
click at [367, 200] on input "****" at bounding box center [208, 198] width 384 height 18
click at [366, 200] on input "****" at bounding box center [208, 198] width 384 height 18
type input "*****"
click at [16, 285] on button "Filtrar" at bounding box center [30, 292] width 28 height 15
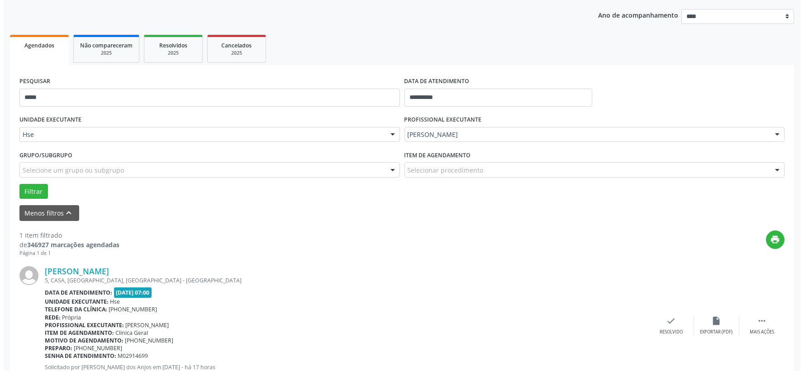
scroll to position [139, 0]
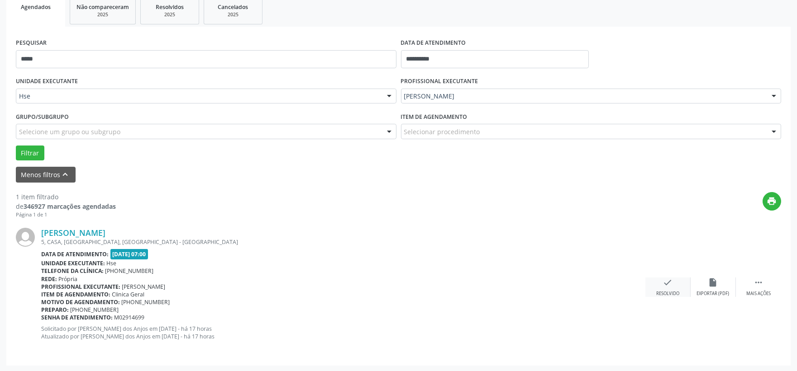
click at [670, 283] on icon "check" at bounding box center [668, 283] width 10 height 10
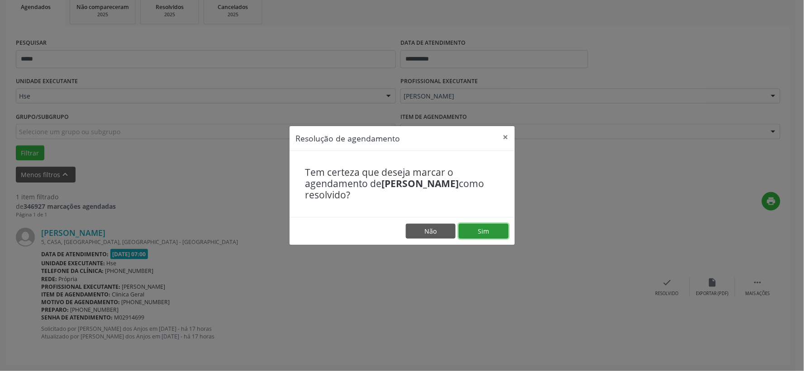
click at [480, 228] on button "Sim" at bounding box center [484, 231] width 50 height 15
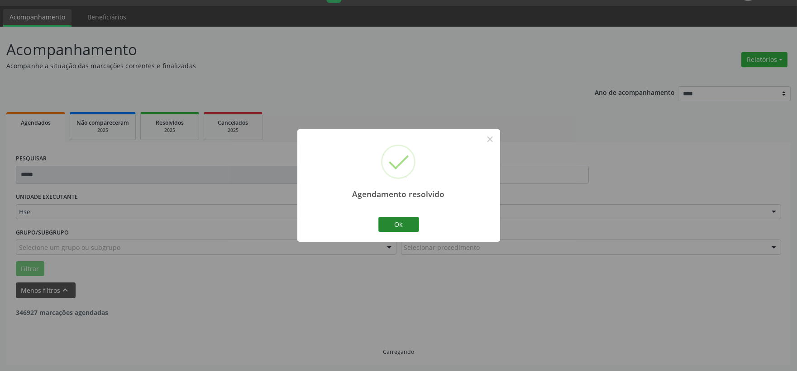
scroll to position [0, 0]
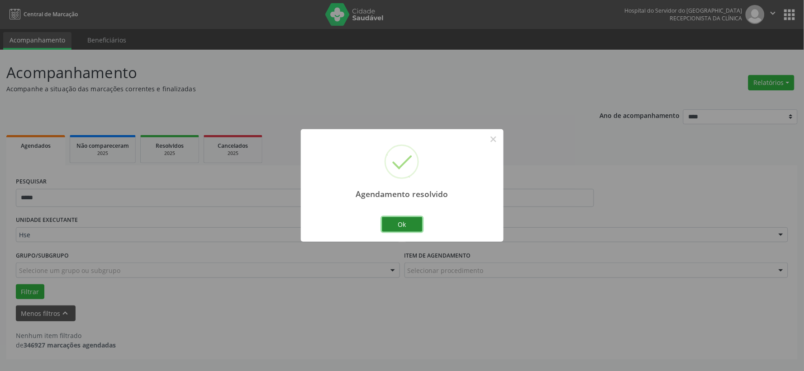
click at [403, 225] on button "Ok" at bounding box center [402, 224] width 41 height 15
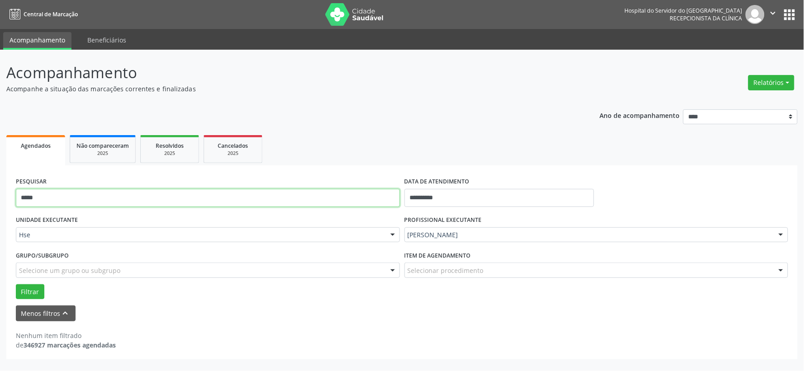
click at [296, 196] on input "*****" at bounding box center [208, 198] width 384 height 18
click at [299, 197] on input "*****" at bounding box center [208, 198] width 384 height 18
click at [16, 285] on button "Filtrar" at bounding box center [30, 292] width 28 height 15
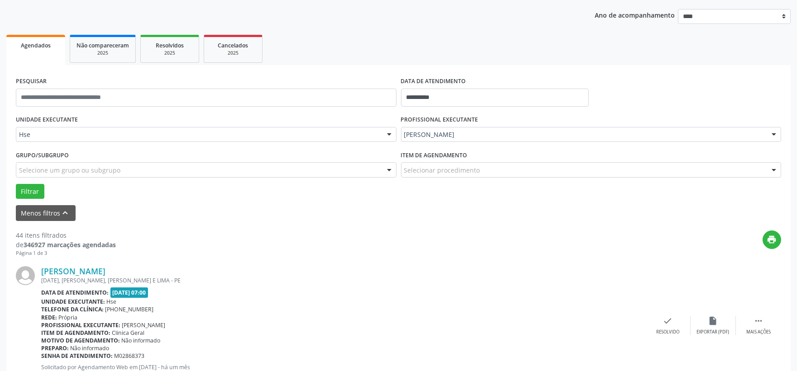
scroll to position [151, 0]
